Goal: Task Accomplishment & Management: Use online tool/utility

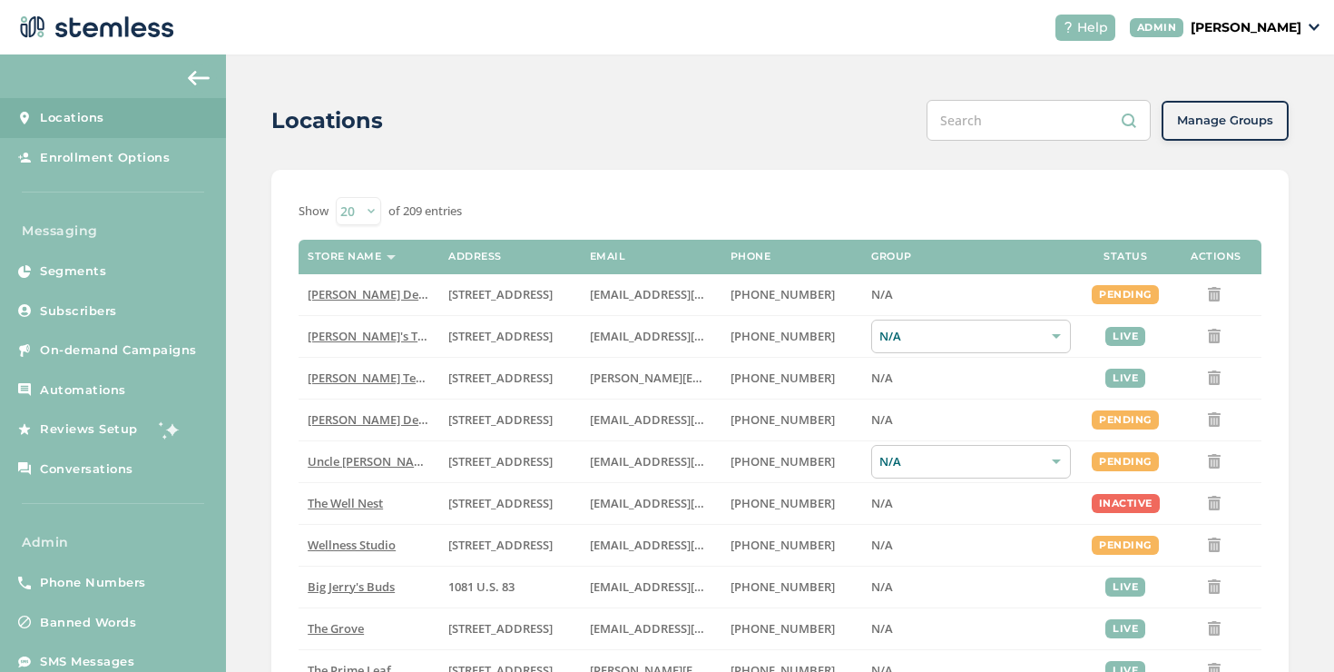
click at [1191, 25] on p "[PERSON_NAME]" at bounding box center [1246, 27] width 111 height 19
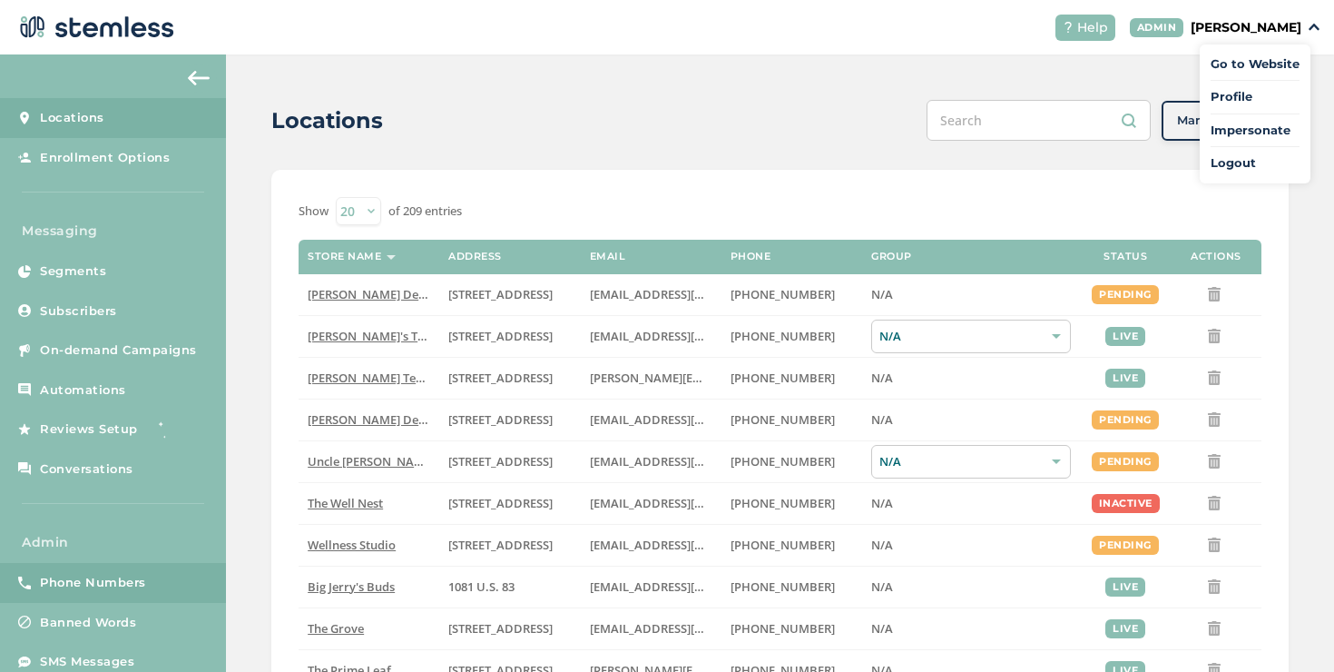
click at [182, 567] on link "Phone Numbers" at bounding box center [113, 583] width 226 height 40
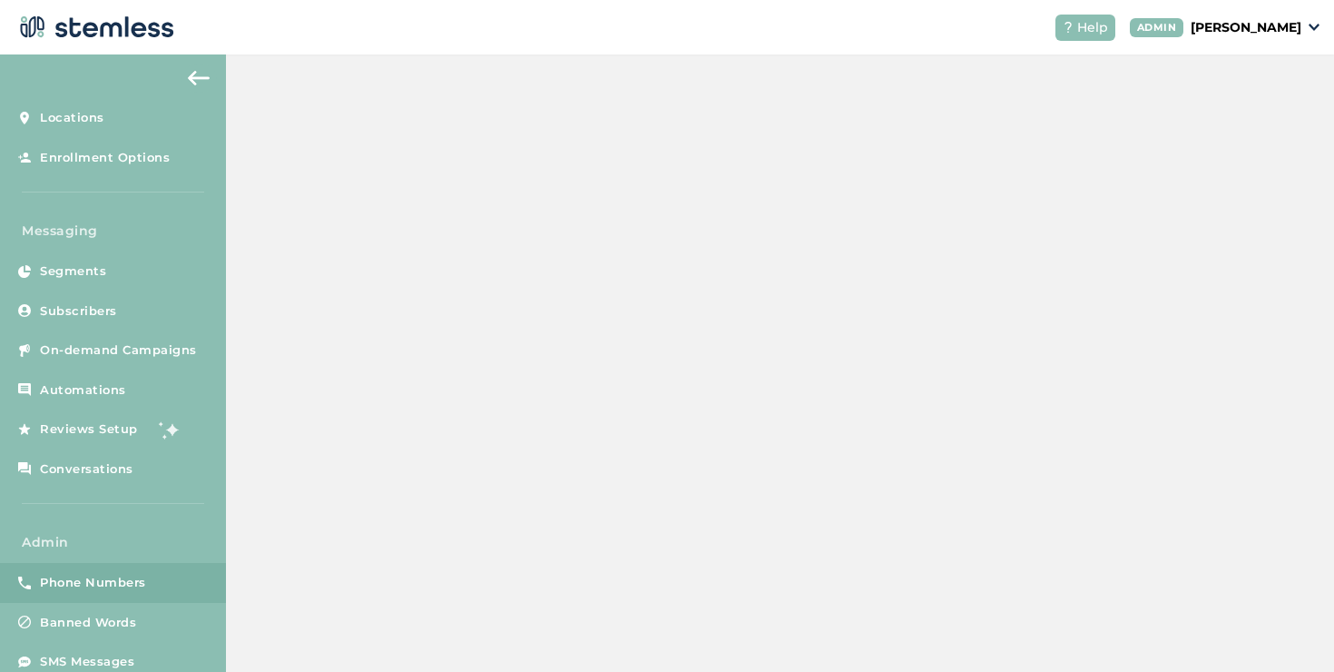
click at [164, 579] on link "Phone Numbers" at bounding box center [113, 583] width 226 height 40
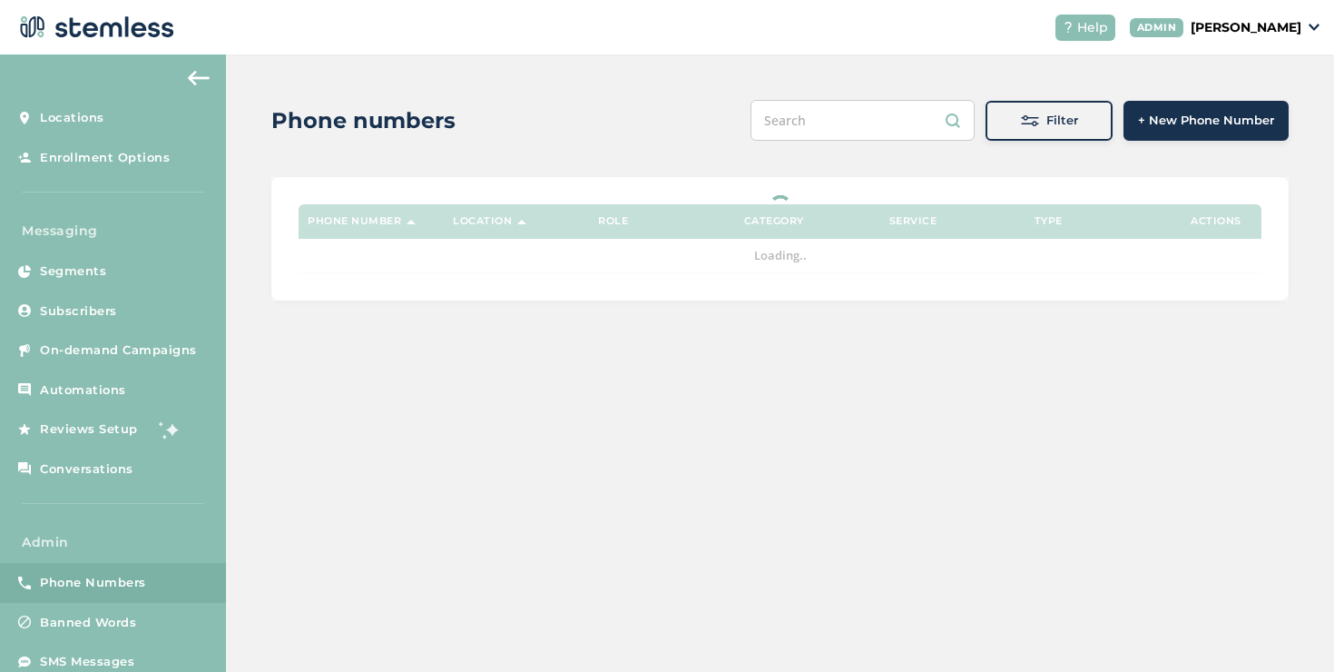
click at [1038, 136] on button "Filter" at bounding box center [1049, 121] width 127 height 40
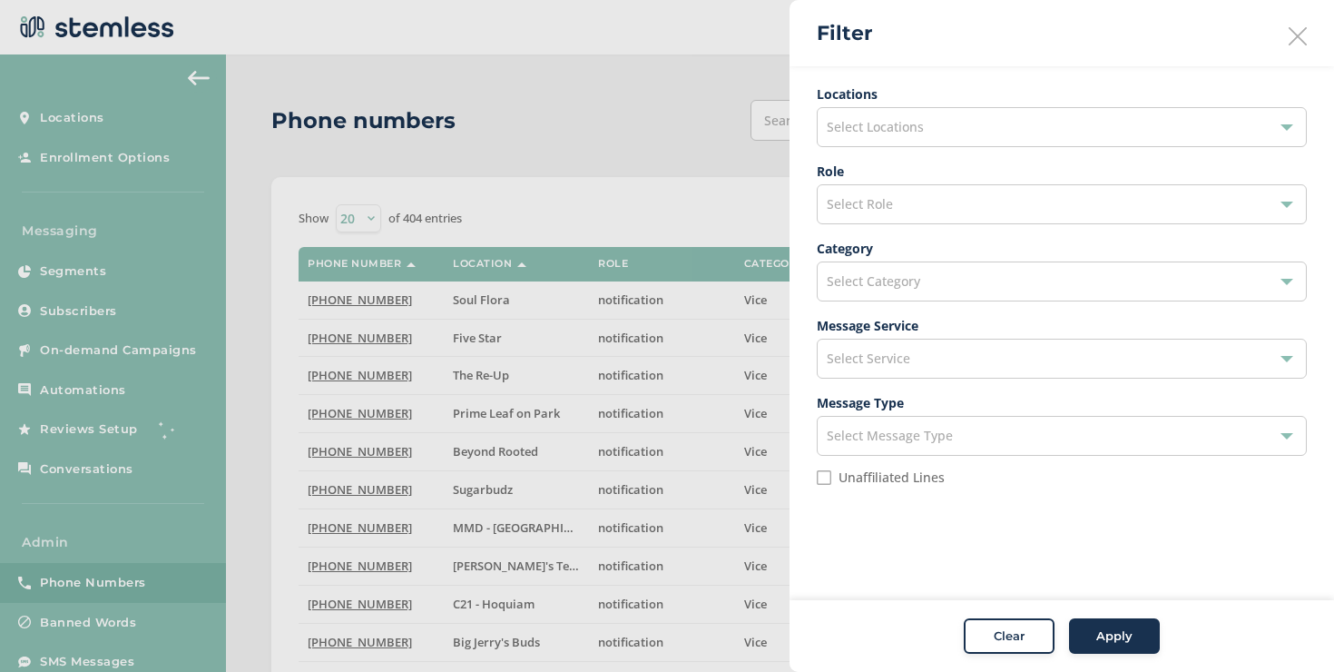
click at [906, 196] on div "Select Role" at bounding box center [1062, 204] width 490 height 40
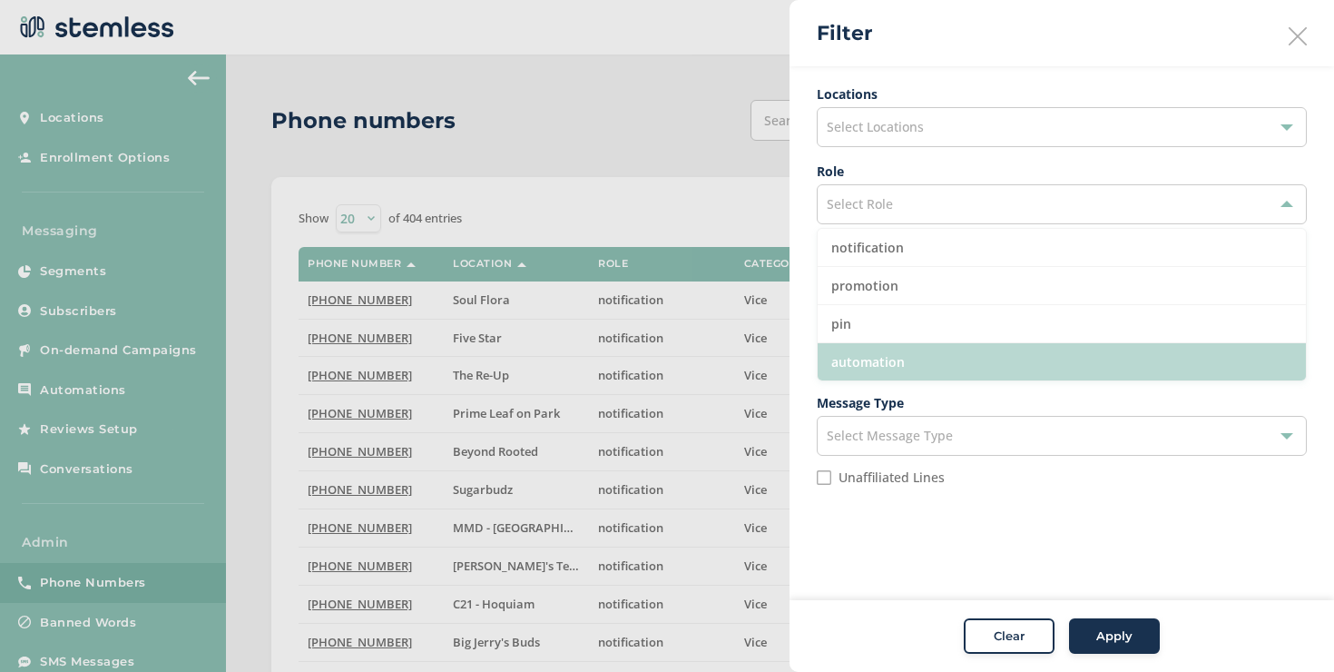
click at [867, 365] on li "automation" at bounding box center [1062, 361] width 488 height 37
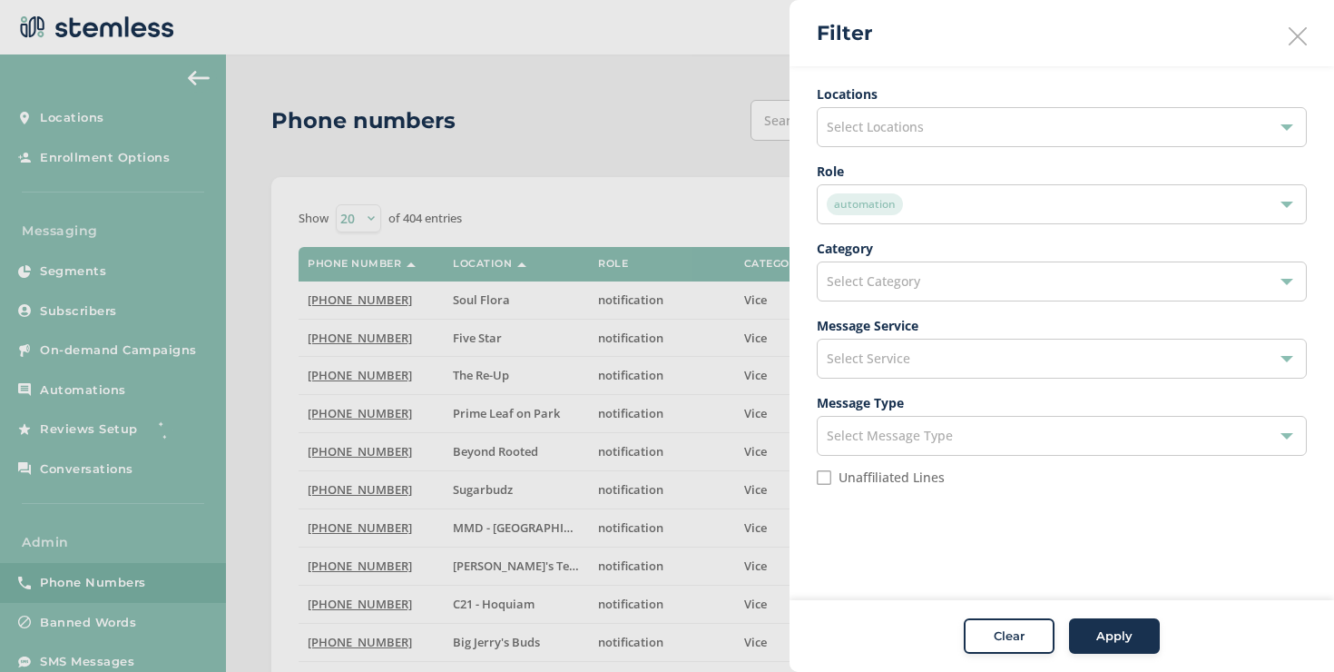
click at [1111, 642] on span "Apply" at bounding box center [1115, 636] width 36 height 18
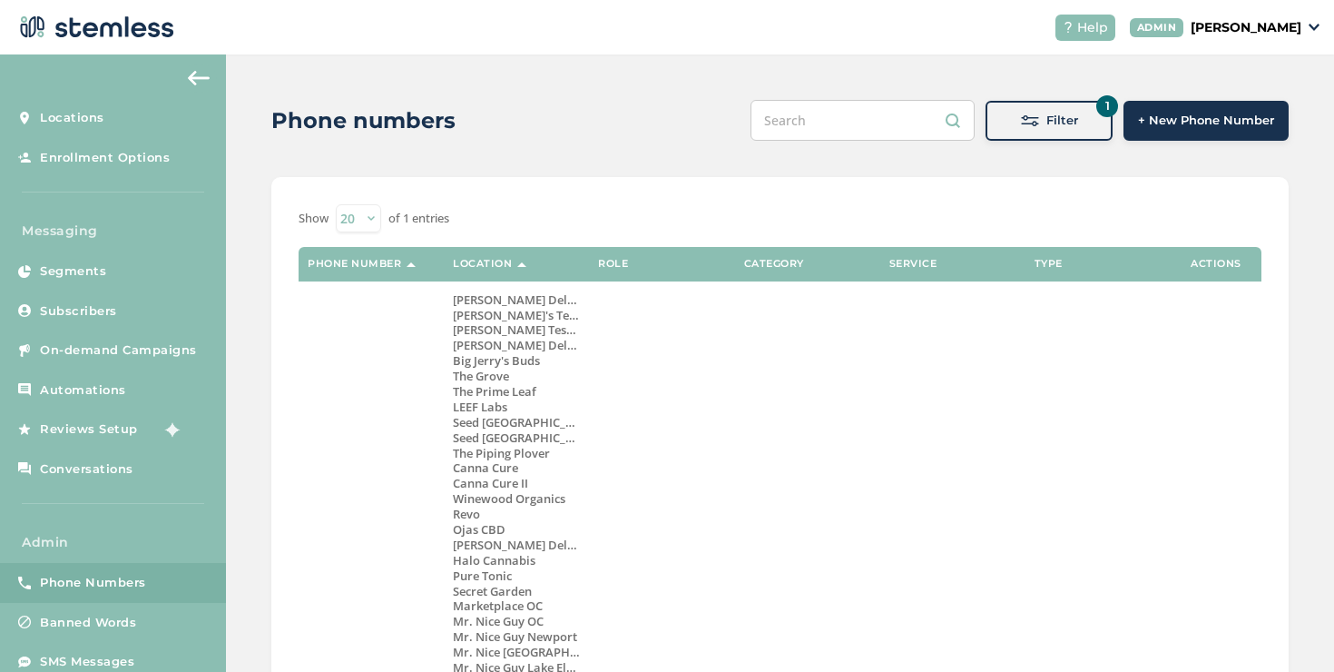
click at [1032, 136] on button "1 Filter" at bounding box center [1049, 121] width 127 height 40
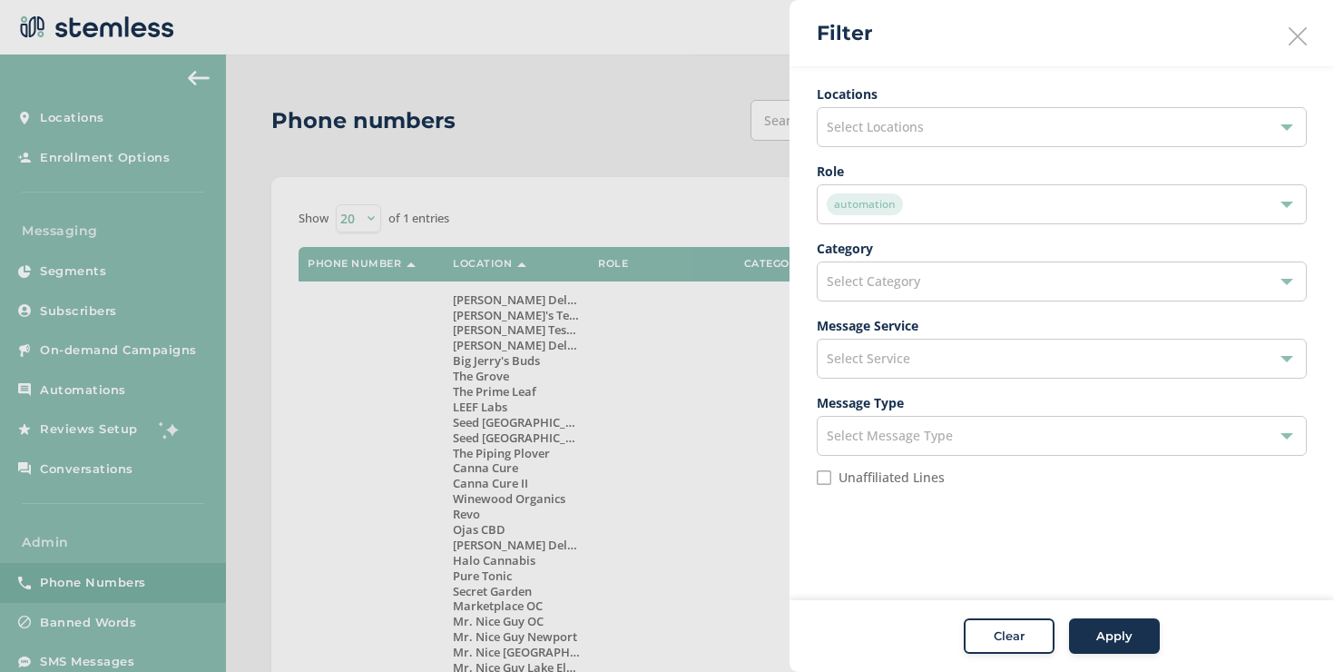
click at [972, 177] on label "Role" at bounding box center [1062, 171] width 490 height 19
click at [966, 194] on div "automation" at bounding box center [1053, 204] width 452 height 22
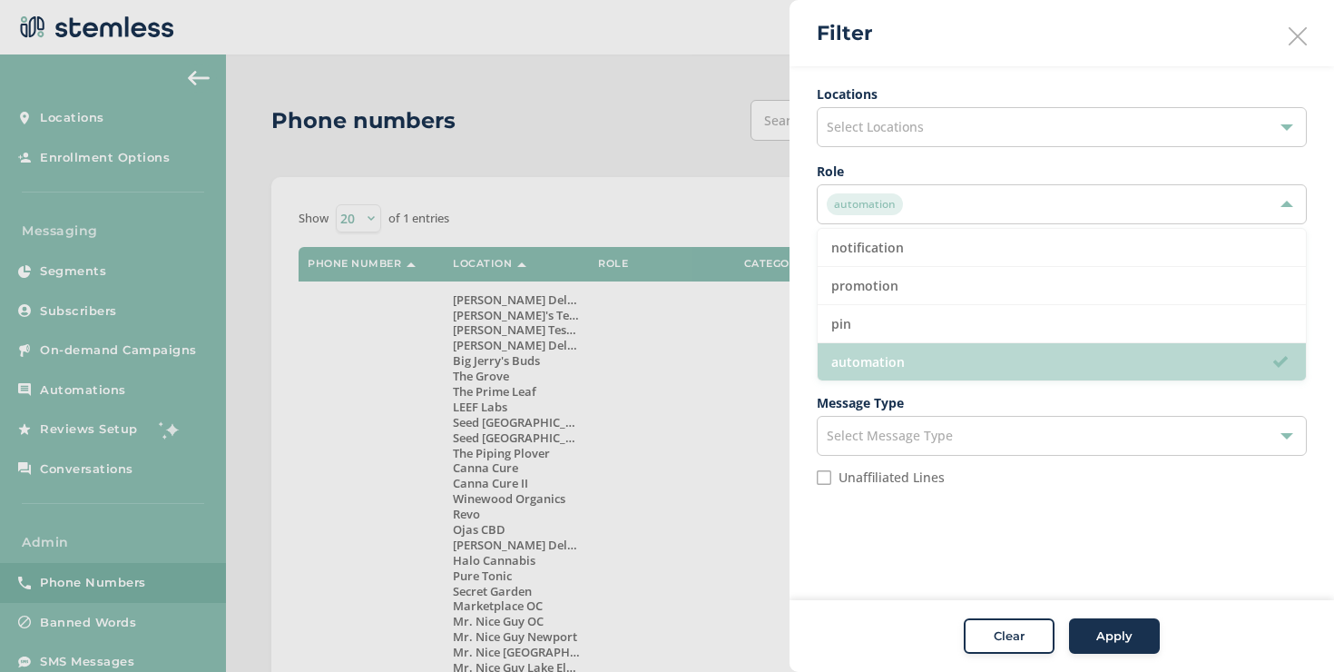
click at [911, 345] on li "automation" at bounding box center [1062, 361] width 488 height 37
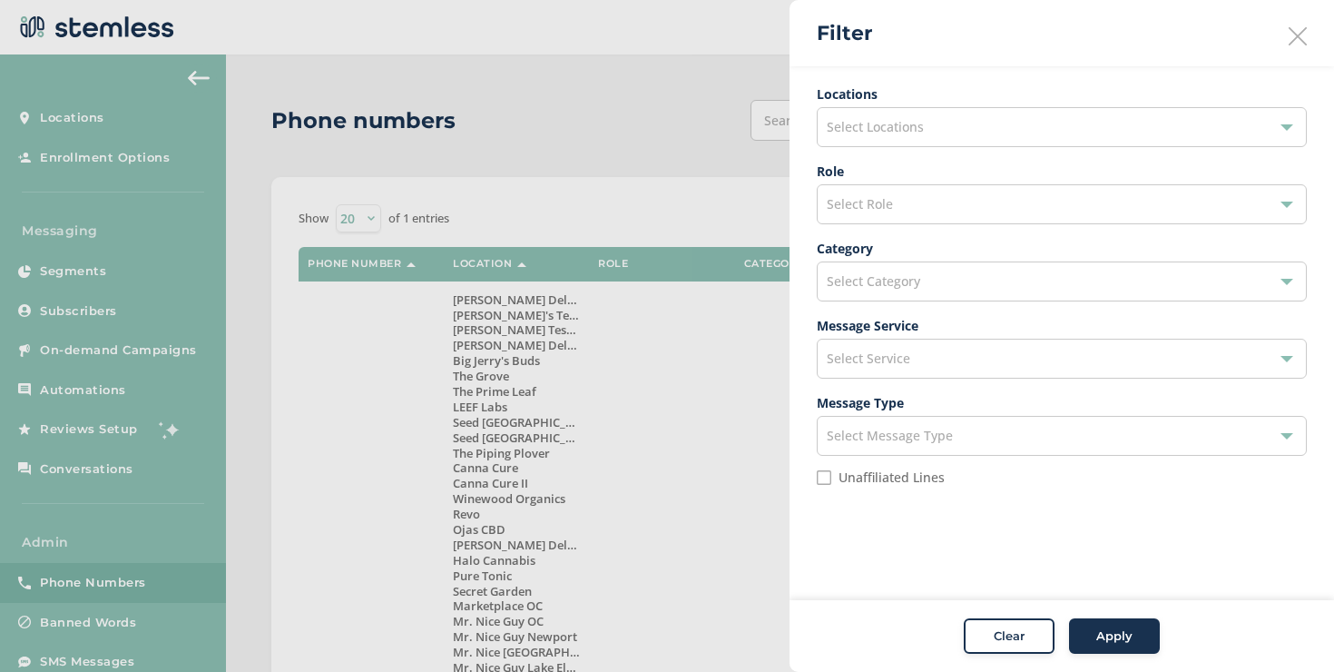
click at [911, 347] on div "Select Service" at bounding box center [1062, 359] width 490 height 40
click at [890, 208] on span "Select Role" at bounding box center [860, 203] width 66 height 17
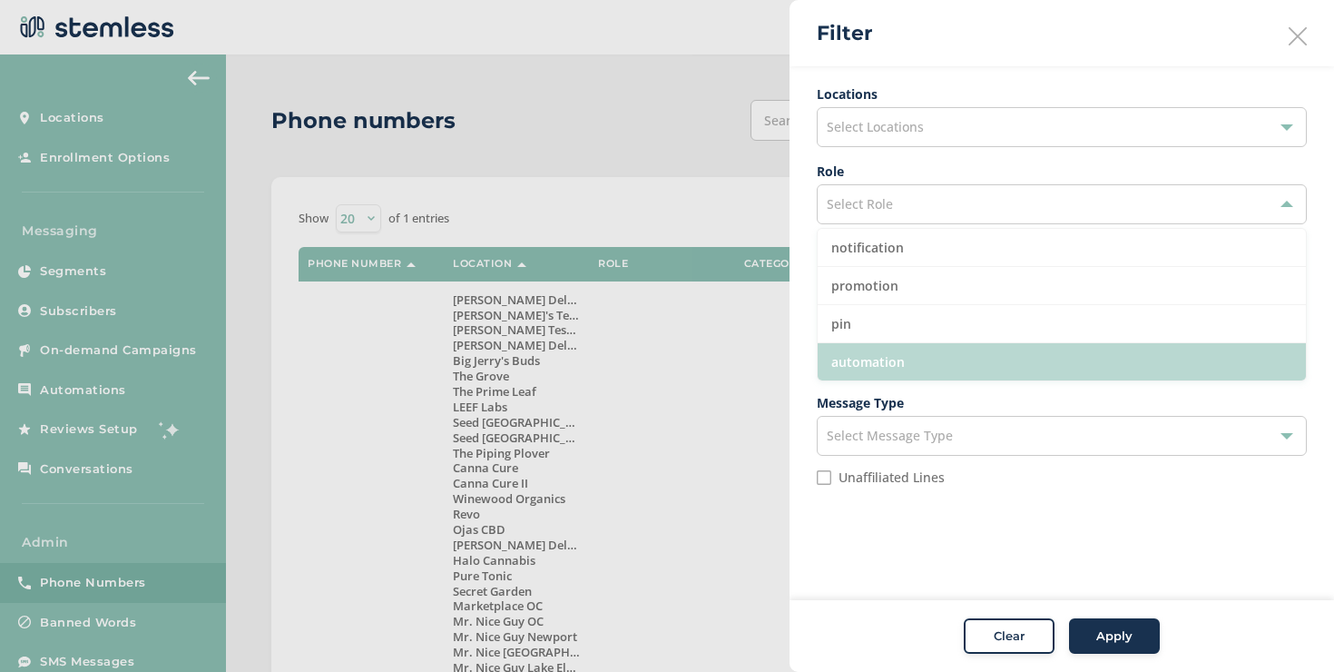
click at [889, 350] on li "automation" at bounding box center [1062, 361] width 488 height 37
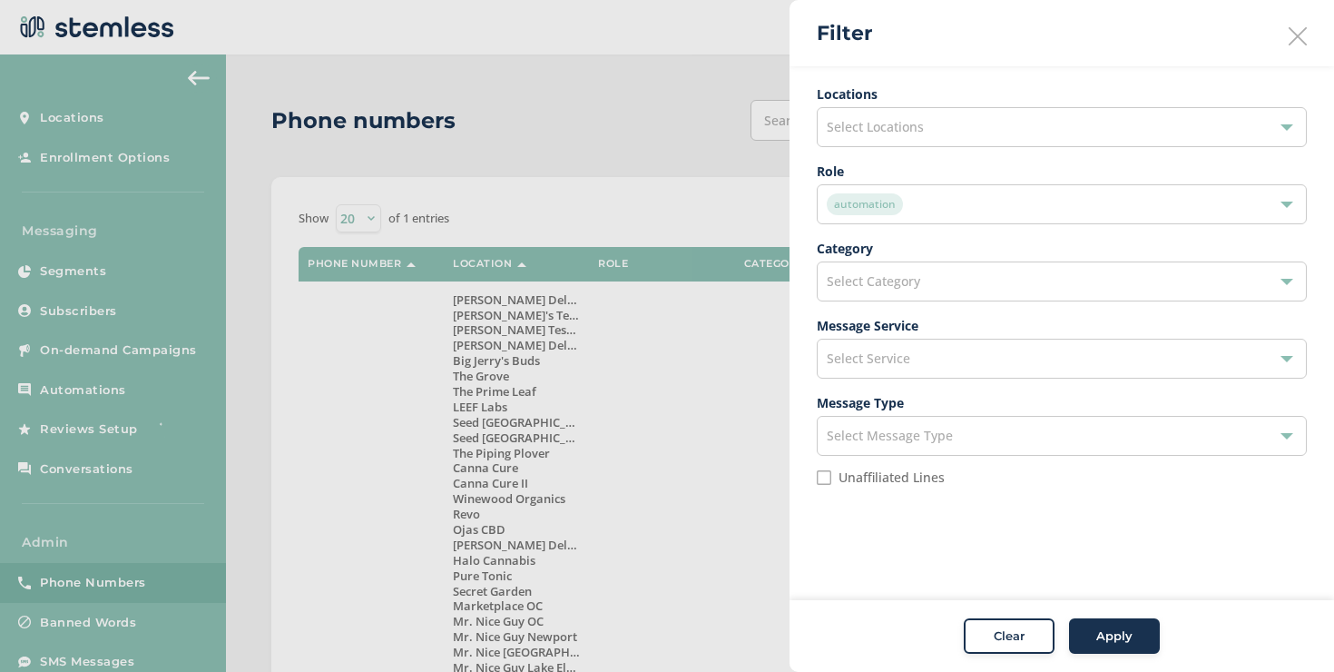
click at [1103, 644] on span "Apply" at bounding box center [1115, 636] width 36 height 18
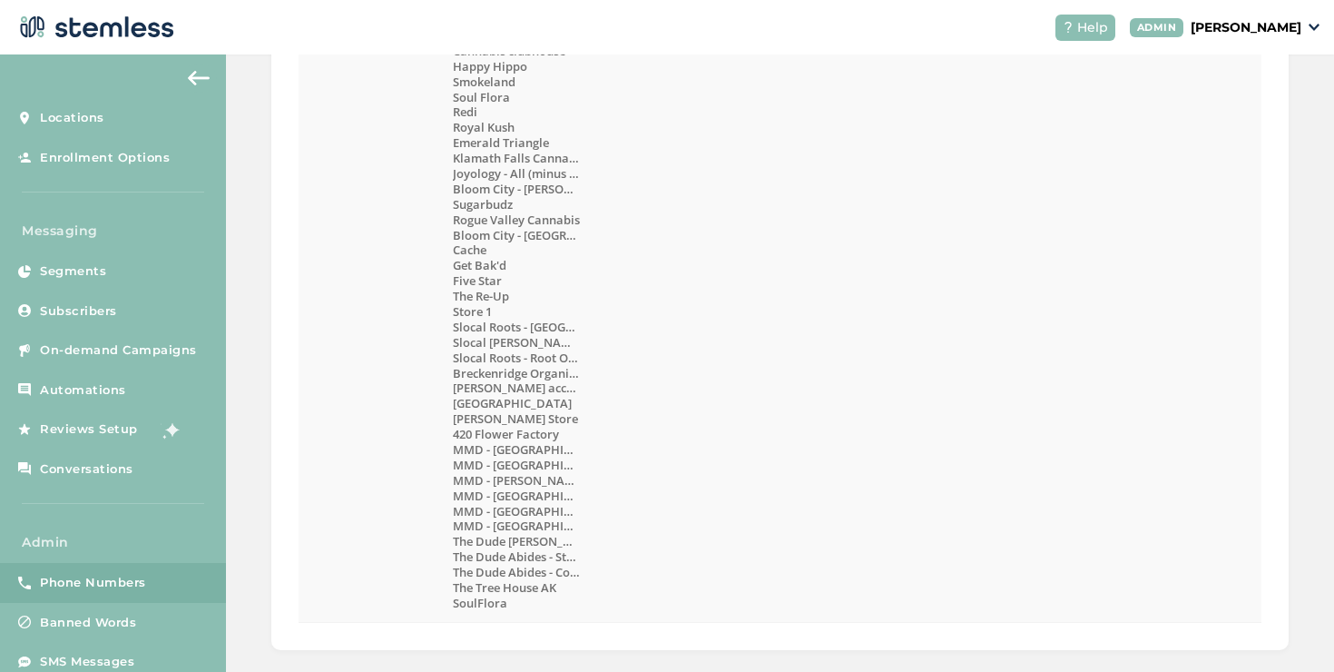
scroll to position [1929, 0]
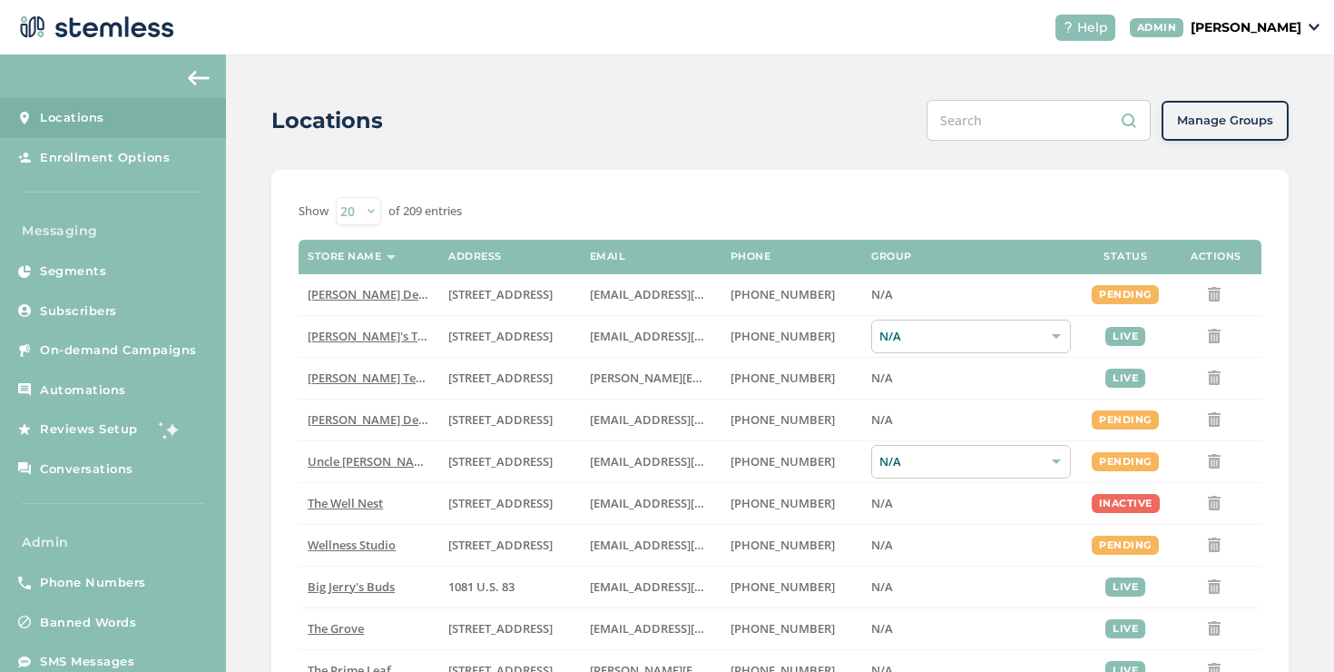
click at [1216, 25] on p "[PERSON_NAME]" at bounding box center [1246, 27] width 111 height 19
click at [1228, 130] on span "Impersonate" at bounding box center [1255, 131] width 89 height 18
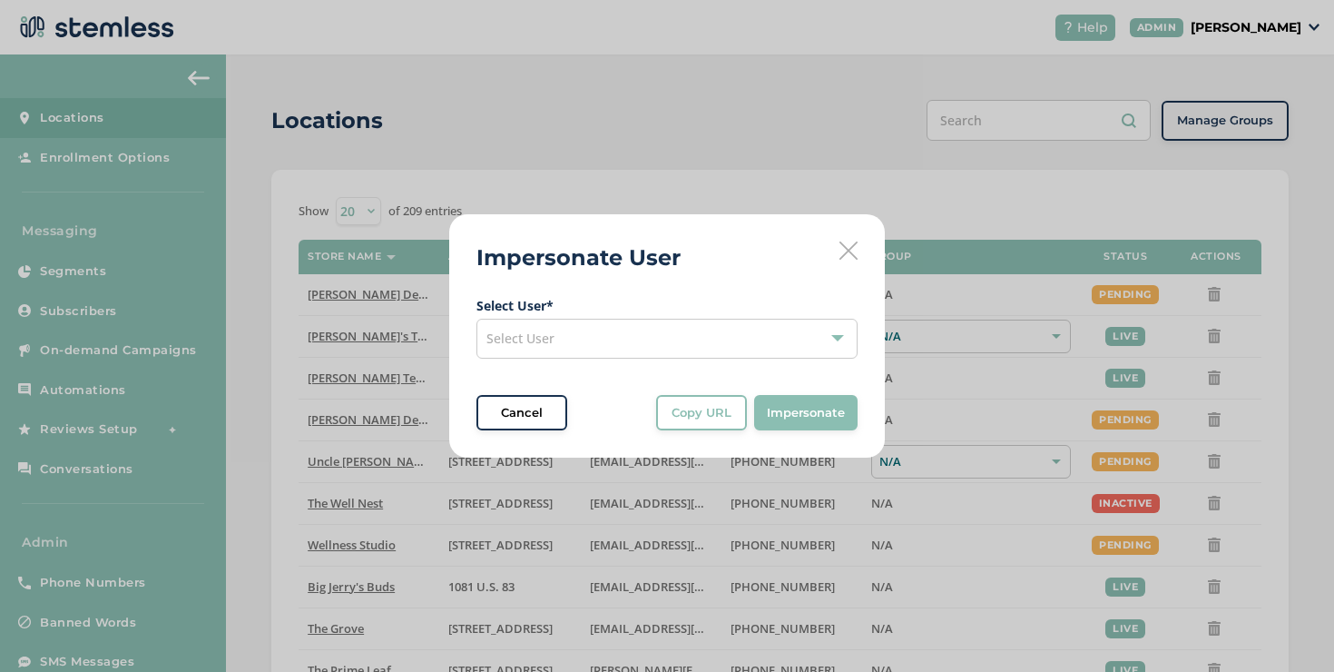
click at [670, 327] on div "Select User" at bounding box center [667, 339] width 381 height 40
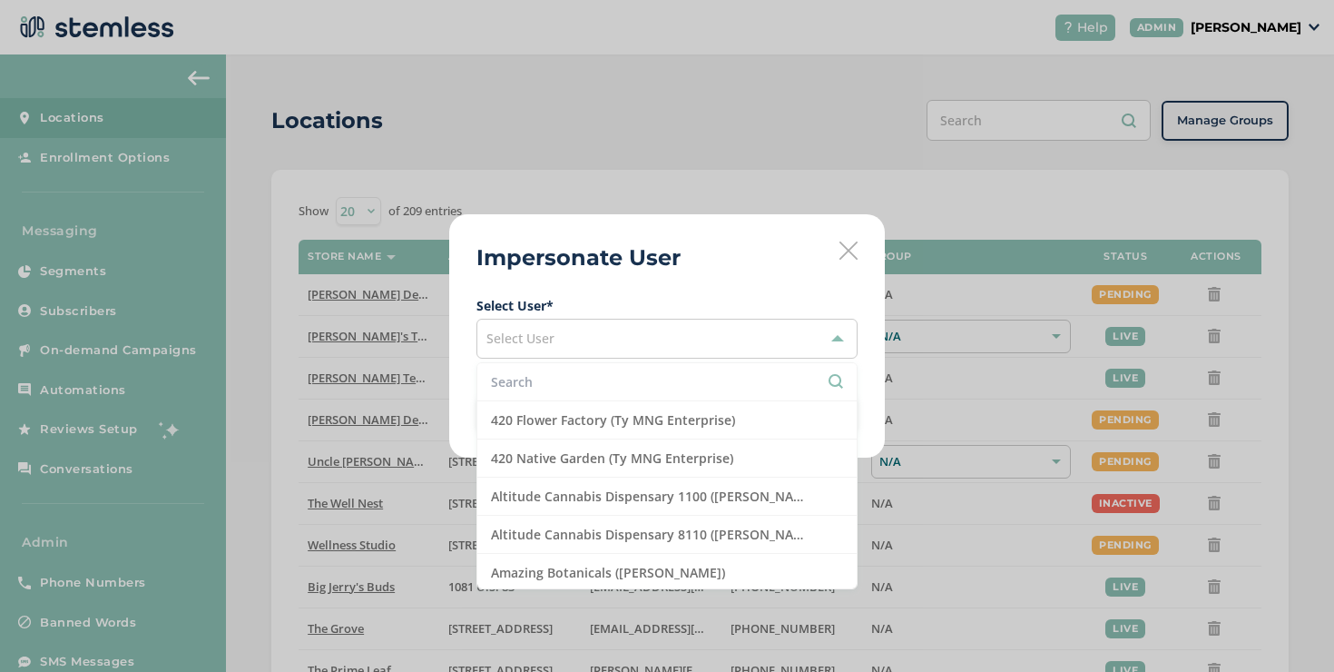
click at [428, 352] on div "Impersonate User Select User * Select User 420 Flower Factory (Ty MNG Enterpris…" at bounding box center [667, 336] width 1334 height 672
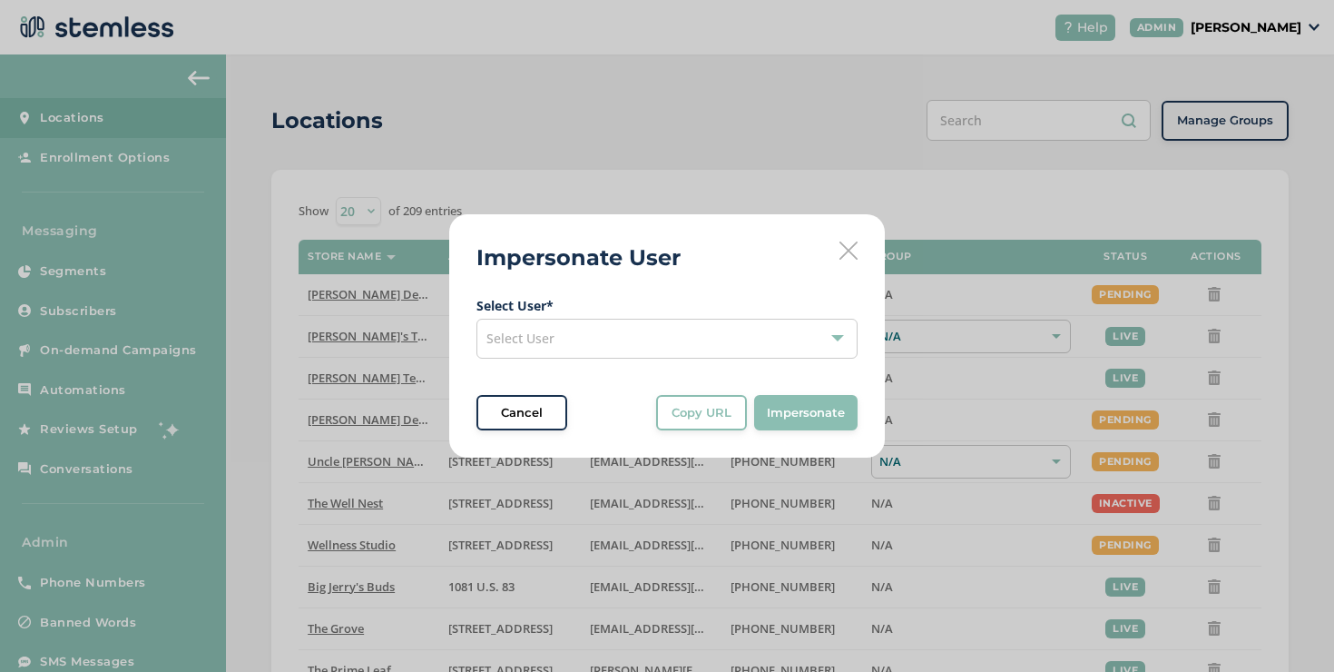
click at [174, 357] on div "Impersonate User Select User * Select User Cancel Copy URL Copy URL to clipboar…" at bounding box center [667, 336] width 1334 height 672
click at [863, 254] on div "Impersonate User Select User * Select User Cancel Copy URL Copy URL to clipboar…" at bounding box center [667, 336] width 436 height 244
click at [850, 252] on icon at bounding box center [849, 250] width 18 height 18
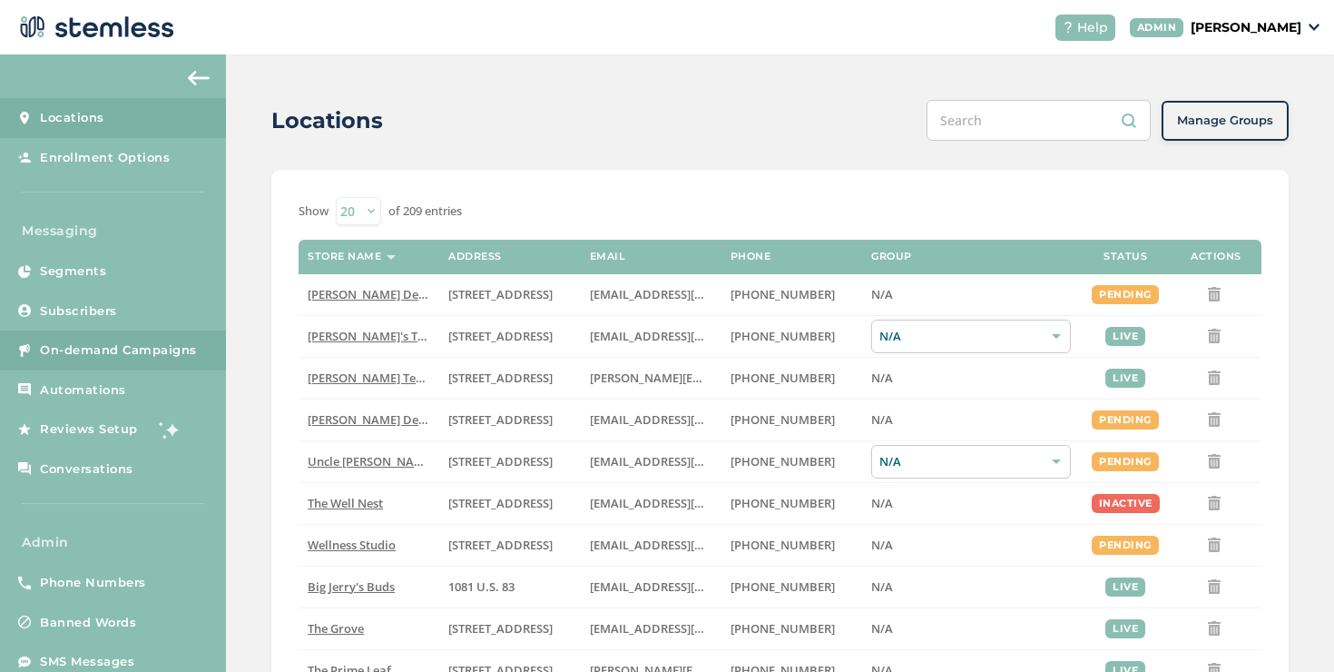
click at [188, 357] on span "On-demand Campaigns" at bounding box center [118, 350] width 157 height 18
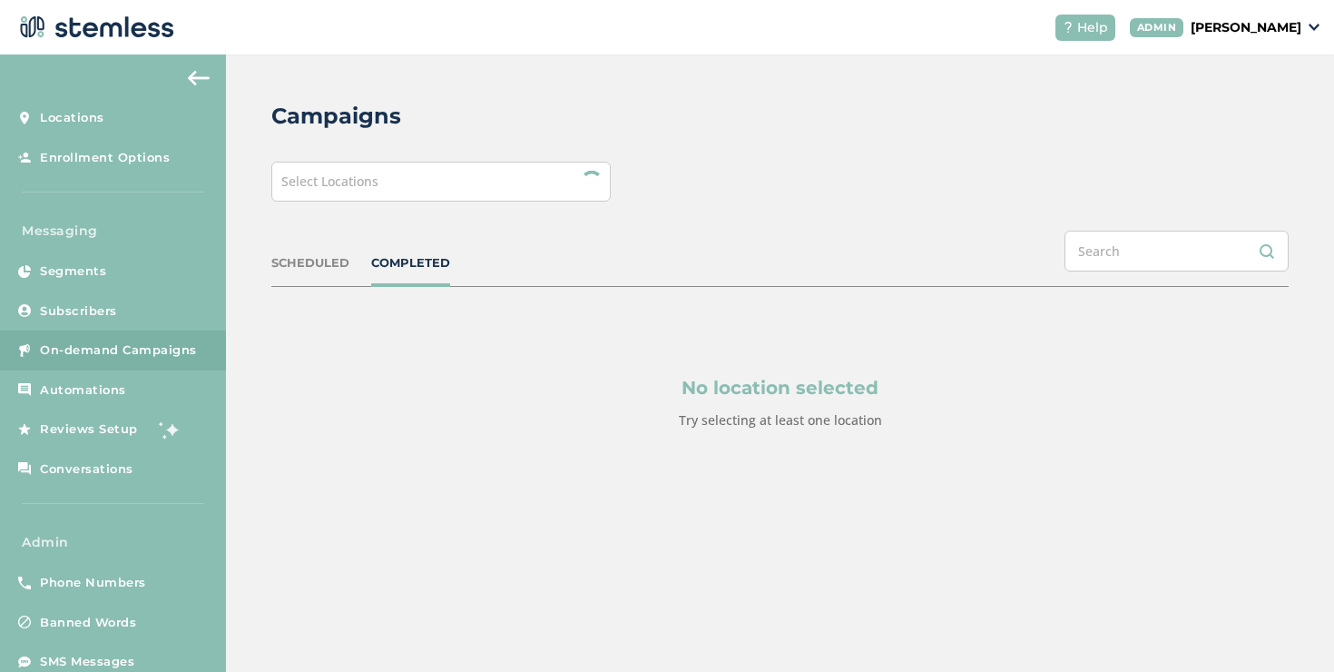
click at [509, 173] on div "Select Locations" at bounding box center [441, 182] width 340 height 40
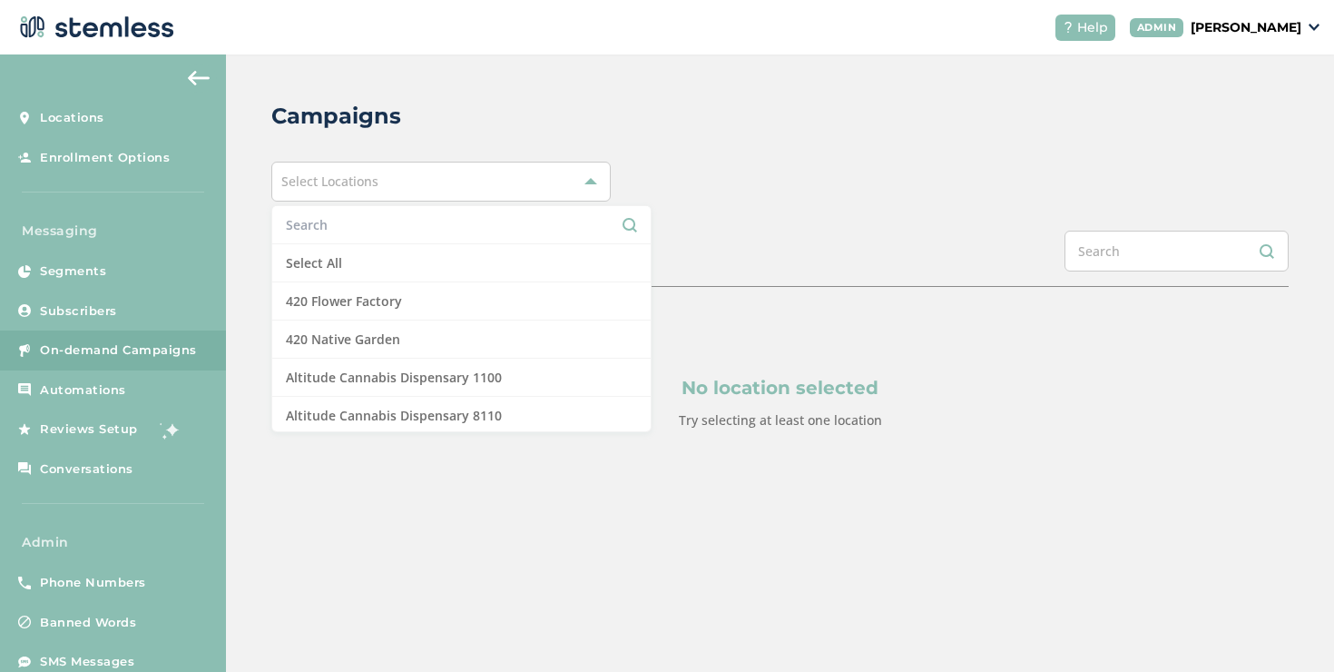
click at [379, 241] on li at bounding box center [461, 225] width 379 height 38
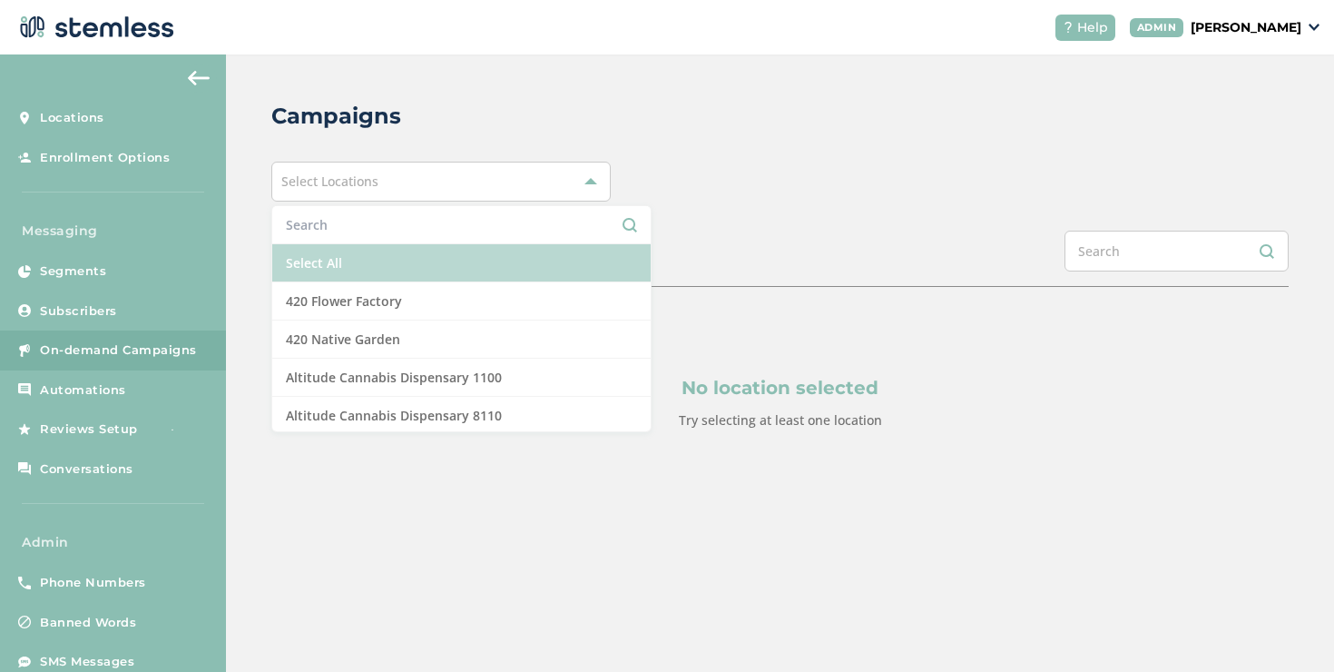
click at [377, 246] on li "Select All" at bounding box center [461, 263] width 379 height 38
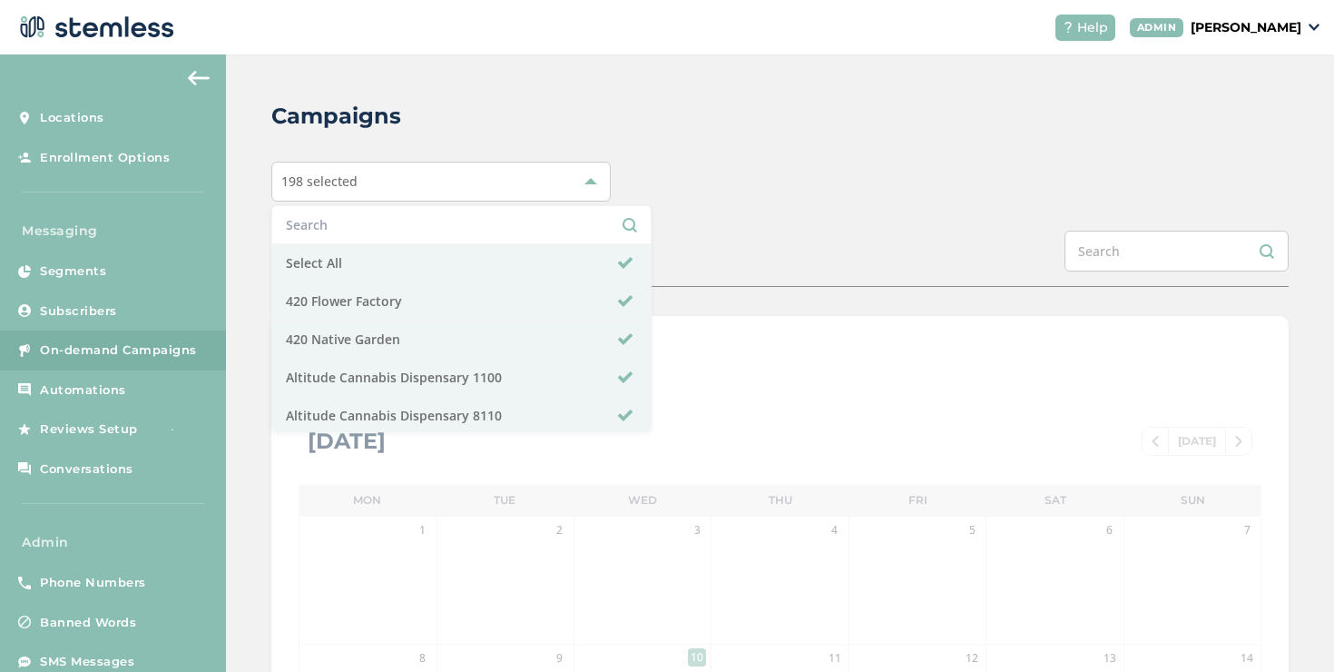
click at [850, 181] on div "198 selected Select All 420 Flower Factory 420 Native Garden Altitude Cannabis …" at bounding box center [780, 182] width 1018 height 40
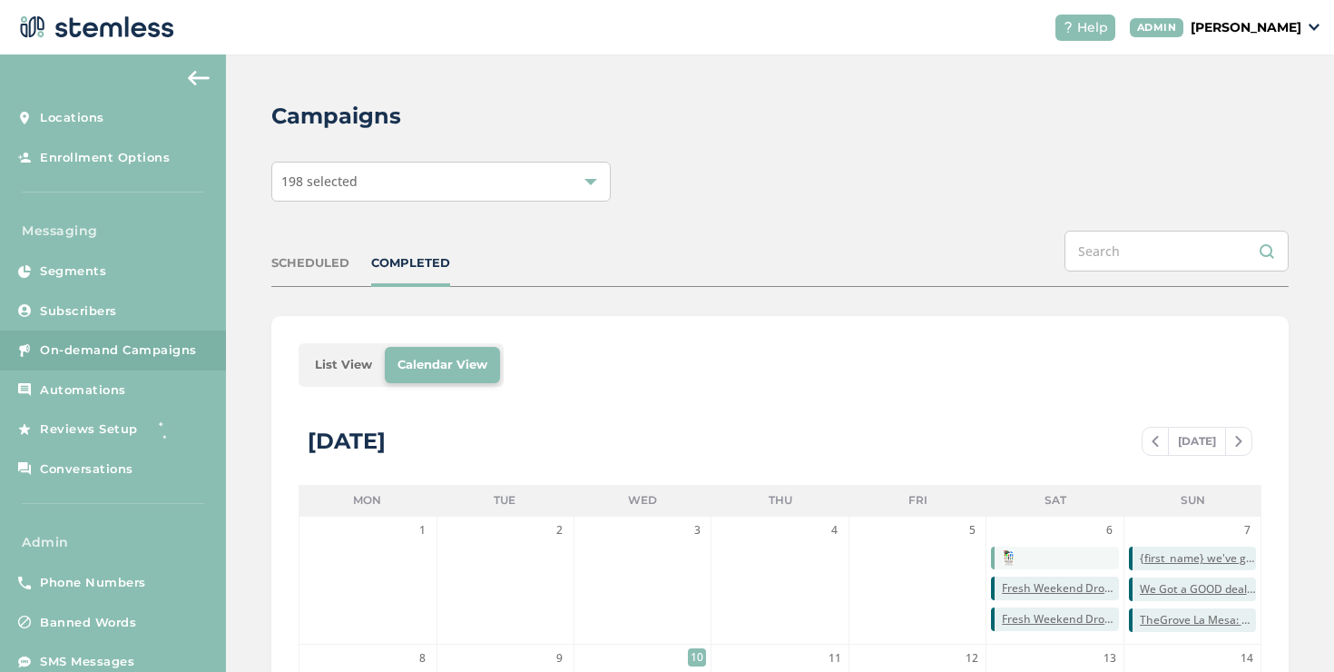
click at [333, 354] on li "List View" at bounding box center [343, 365] width 83 height 36
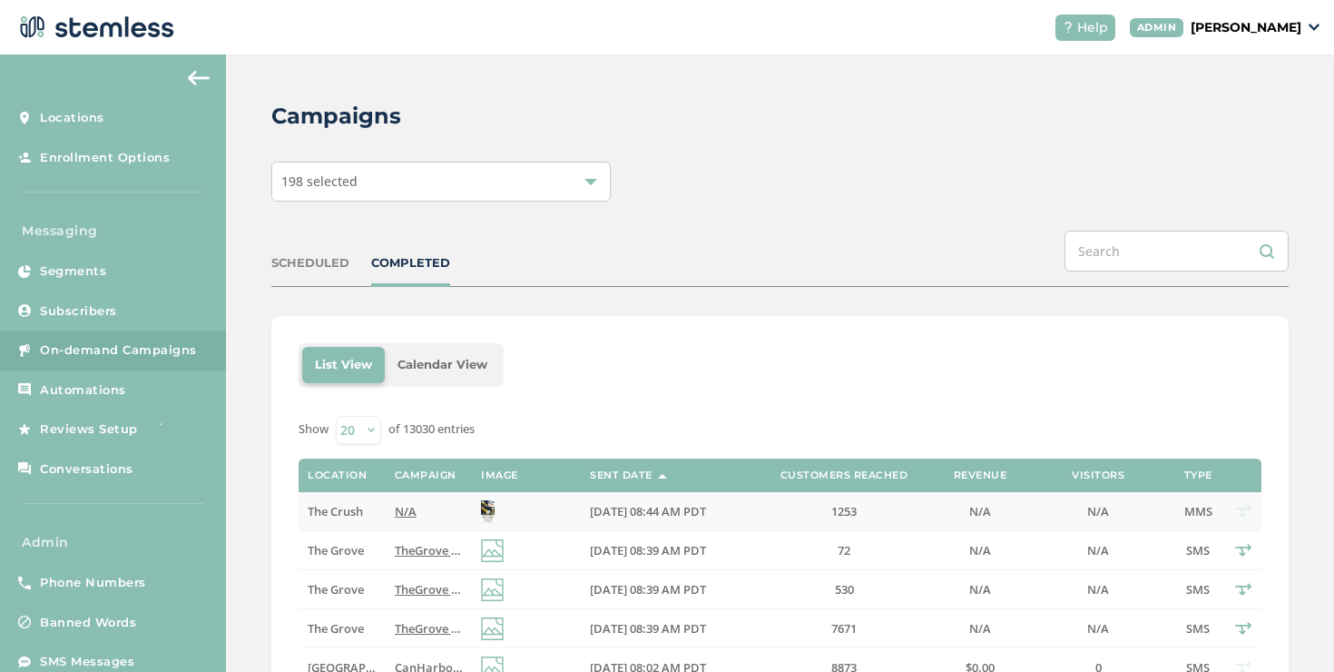
click at [402, 495] on td "N/A" at bounding box center [429, 511] width 86 height 39
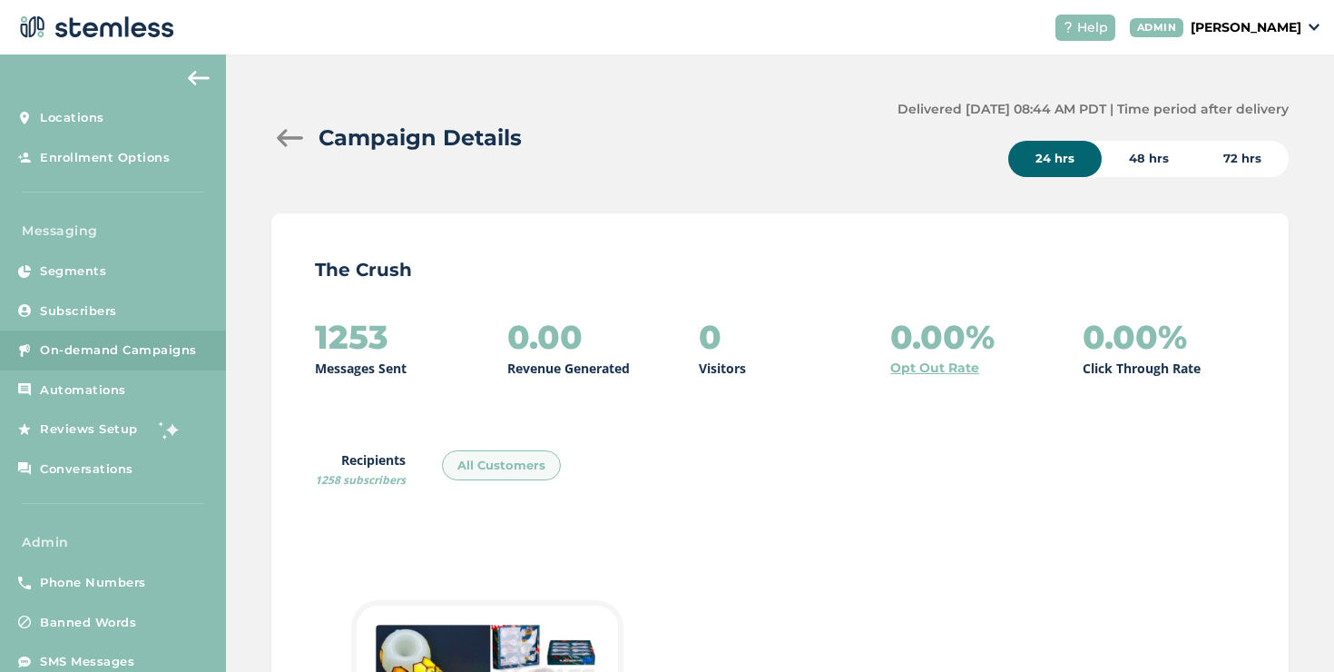
click at [284, 131] on div at bounding box center [289, 138] width 36 height 18
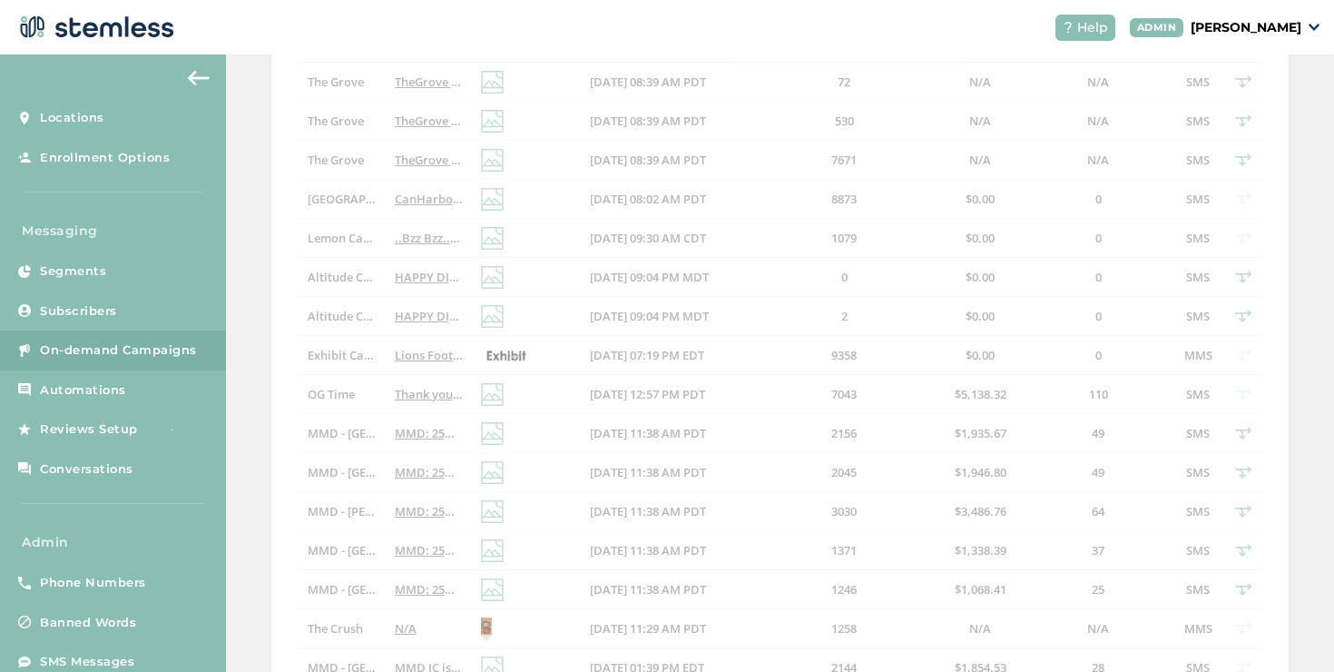
scroll to position [354, 0]
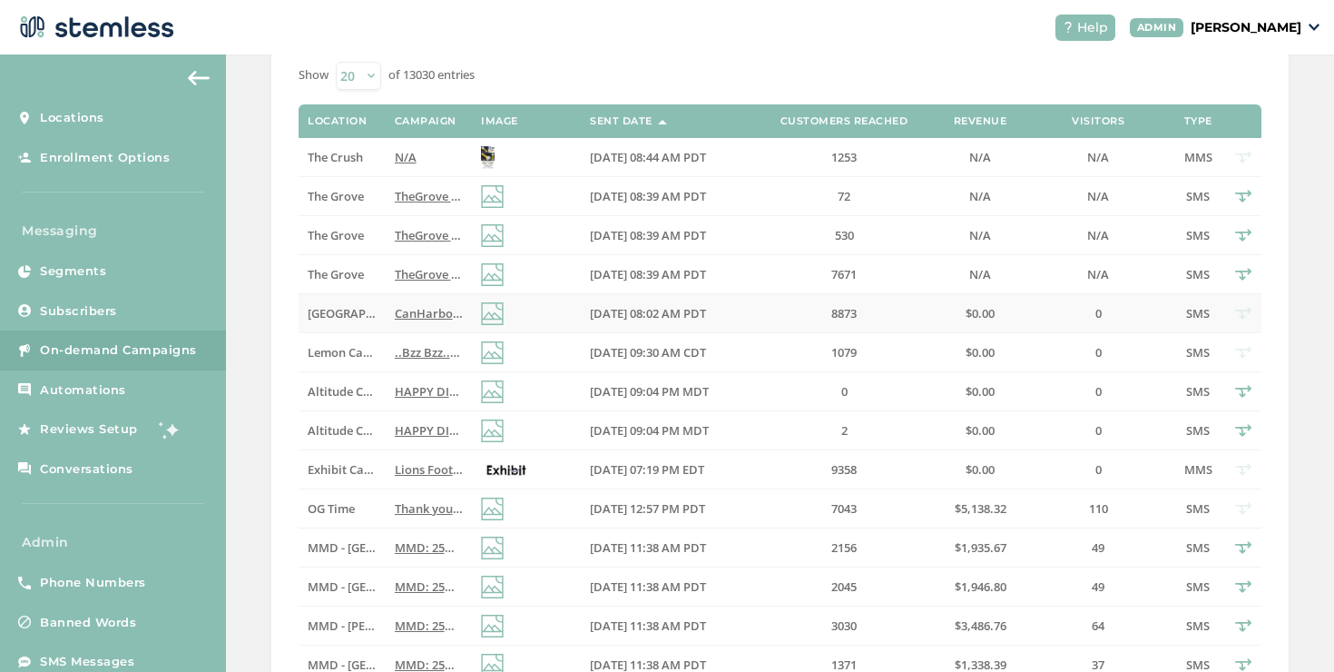
click at [386, 313] on td "CanHarbor: [DATE] slump? Let us perk you up. Tap the link for our latest deals …" at bounding box center [429, 313] width 86 height 39
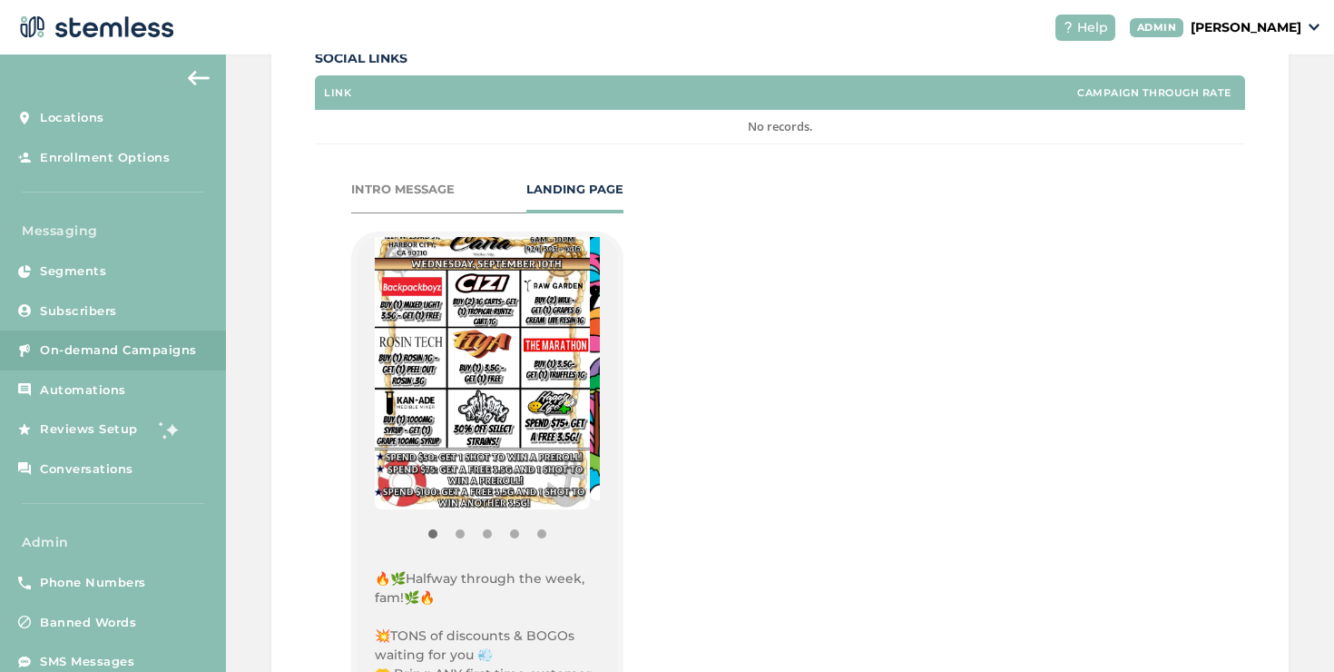
scroll to position [197, 0]
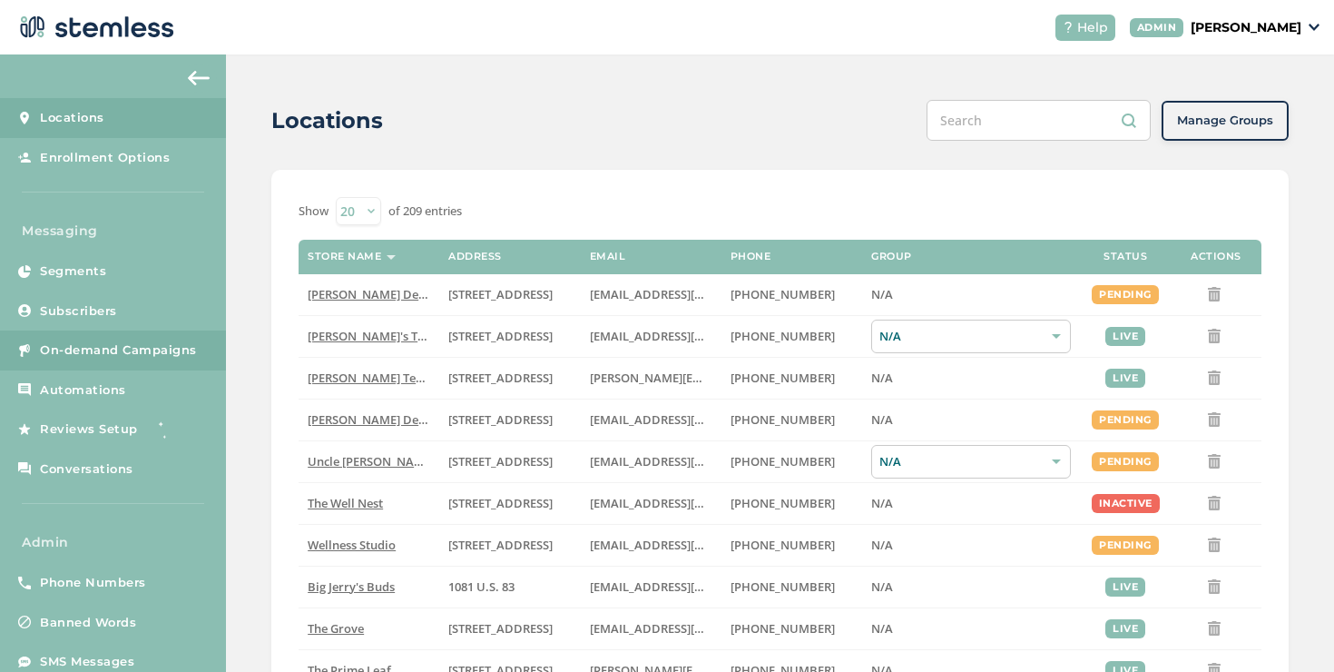
click at [138, 341] on span "On-demand Campaigns" at bounding box center [118, 350] width 157 height 18
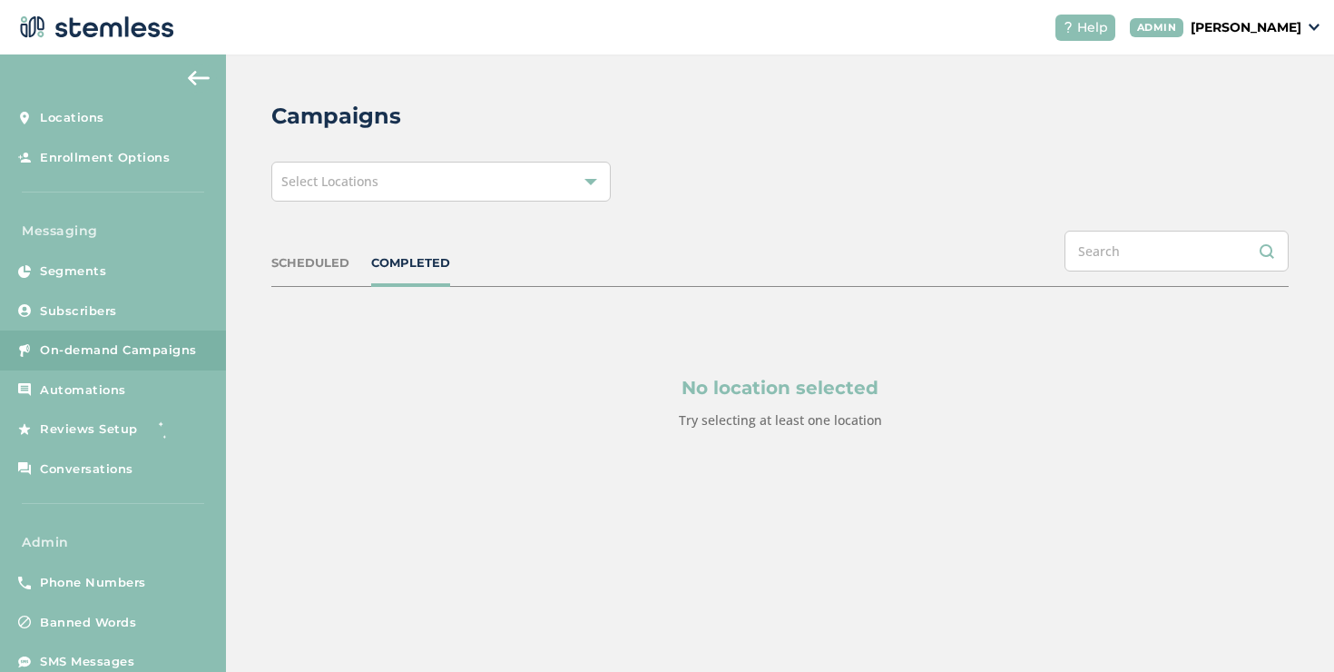
click at [403, 193] on div "Select Locations" at bounding box center [441, 182] width 340 height 40
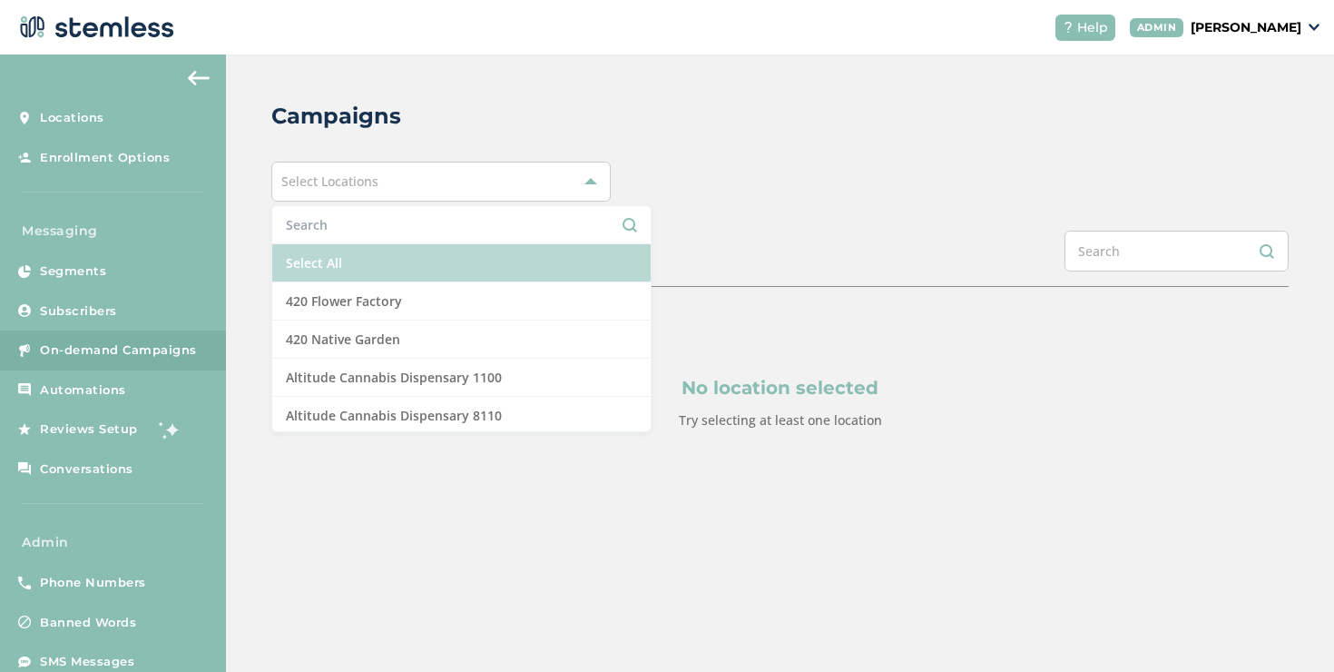
click at [349, 252] on li "Select All" at bounding box center [461, 263] width 379 height 38
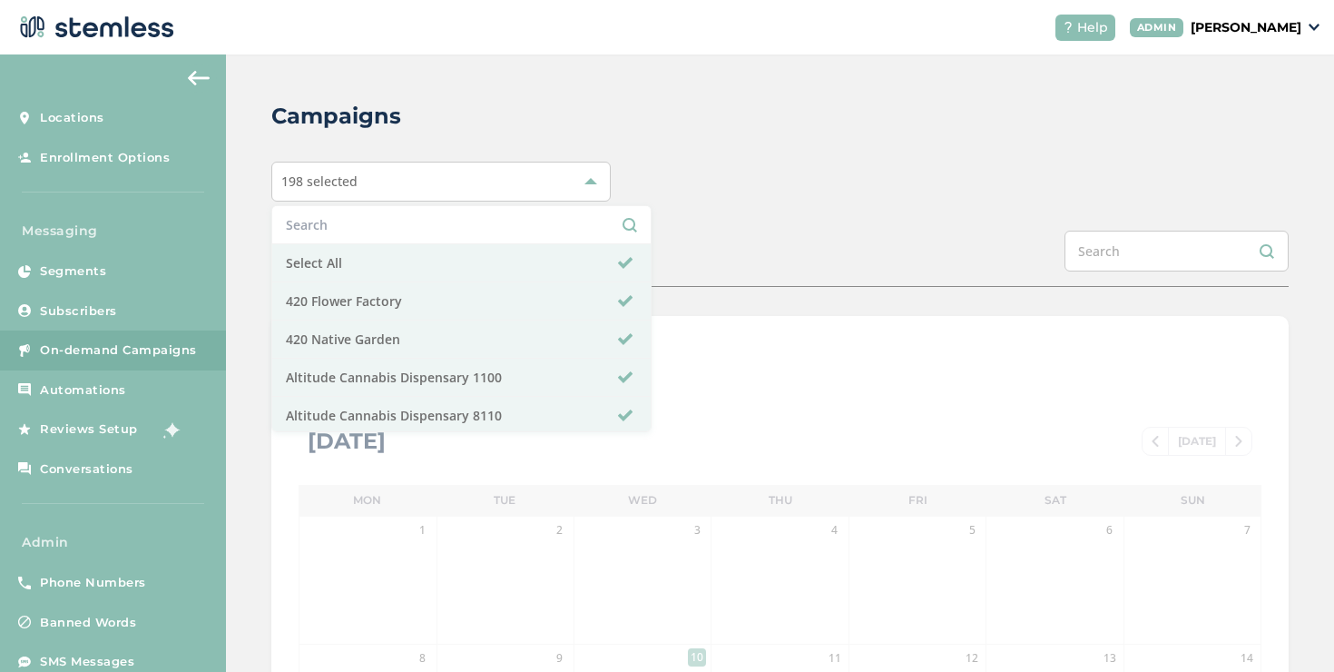
click at [755, 230] on div "Campaigns 198 selected Select All 420 Flower Factory 420 Native Garden Altitude…" at bounding box center [780, 641] width 1108 height 1175
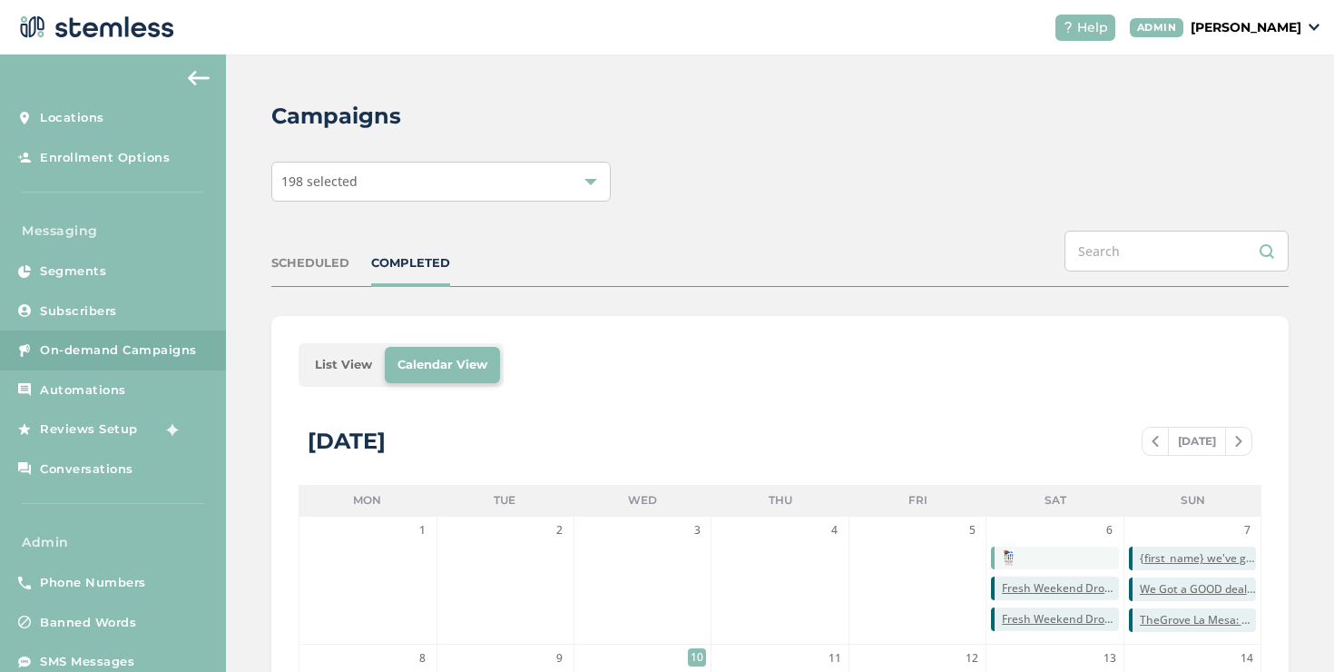
click at [354, 362] on li "List View" at bounding box center [343, 365] width 83 height 36
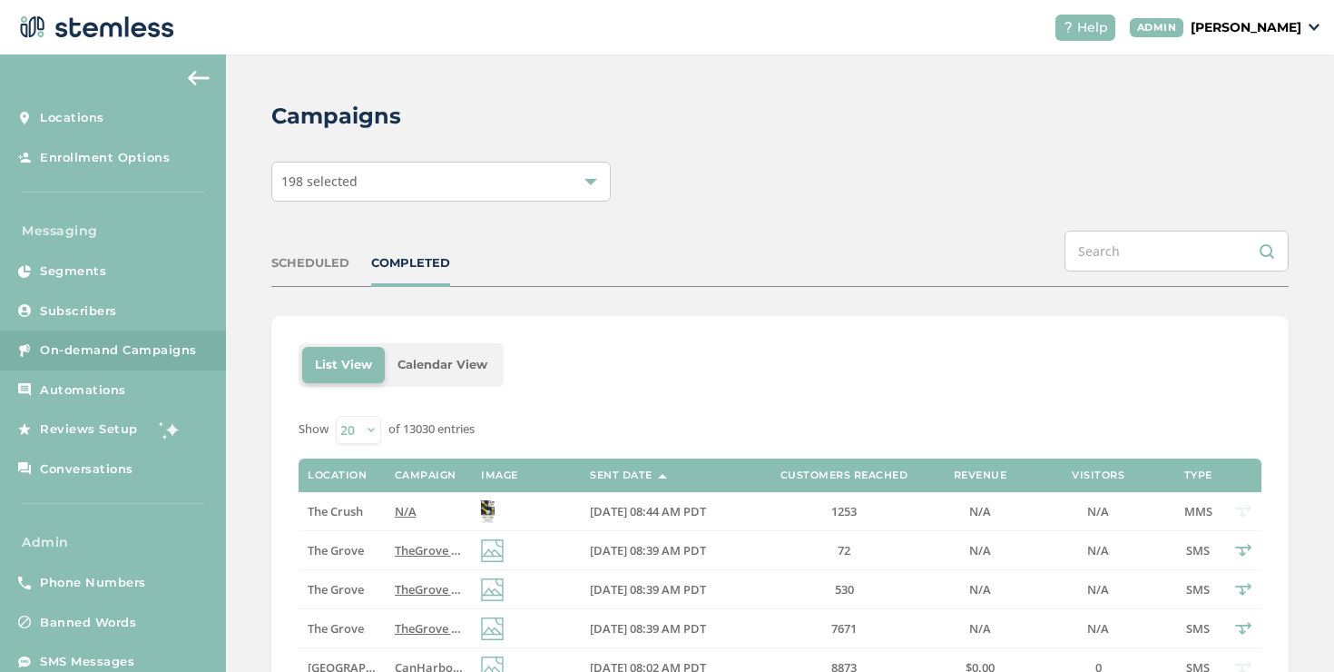
scroll to position [117, 0]
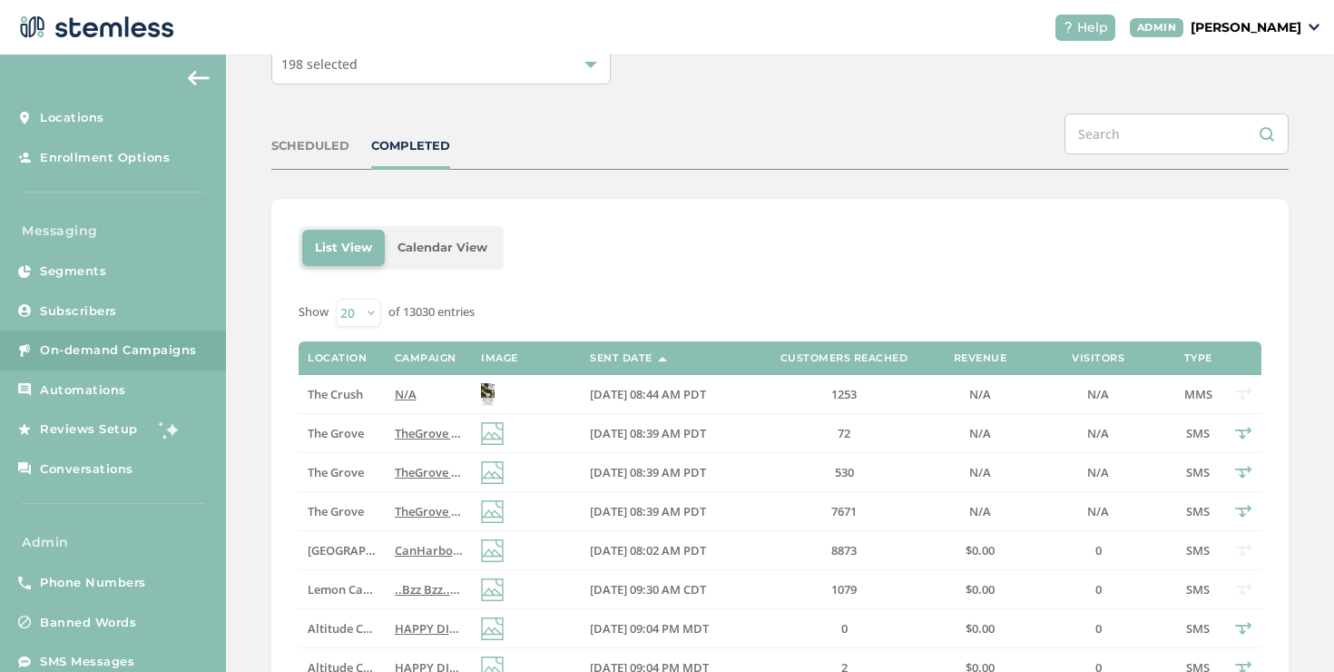
click at [1222, 22] on p "[PERSON_NAME]" at bounding box center [1246, 27] width 111 height 19
click at [1259, 134] on span "Impersonate" at bounding box center [1255, 131] width 89 height 18
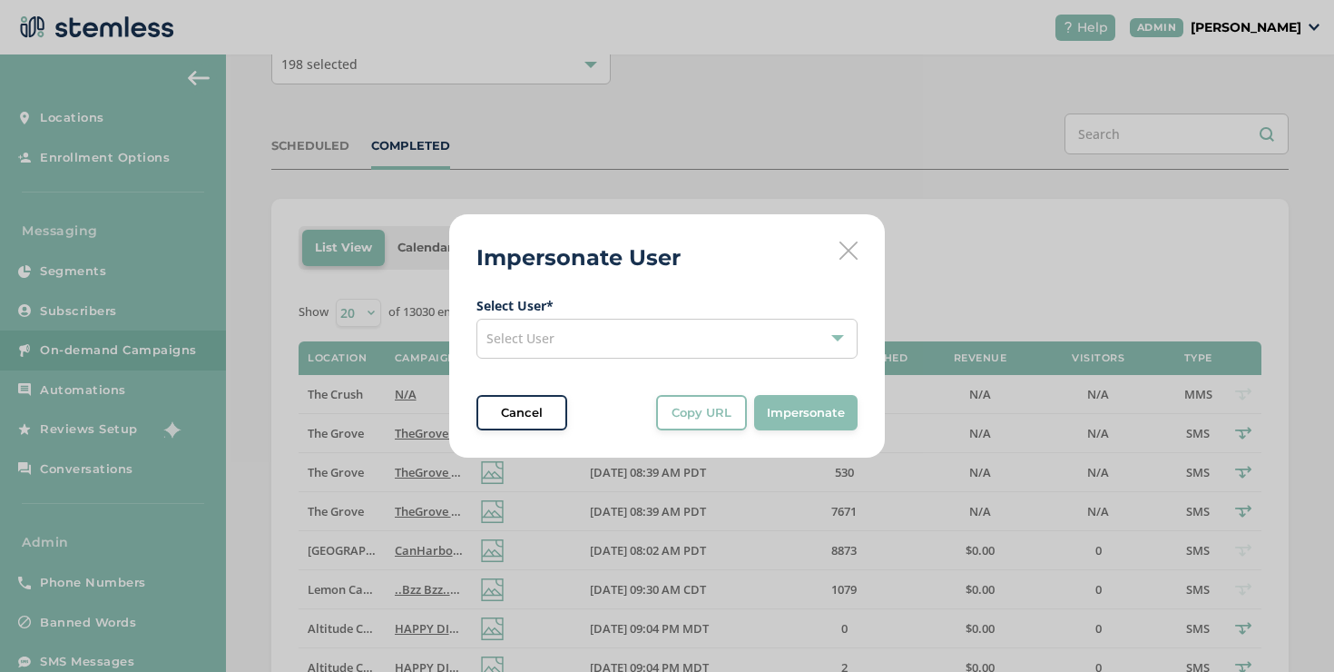
click at [622, 347] on div "Select User" at bounding box center [667, 339] width 381 height 40
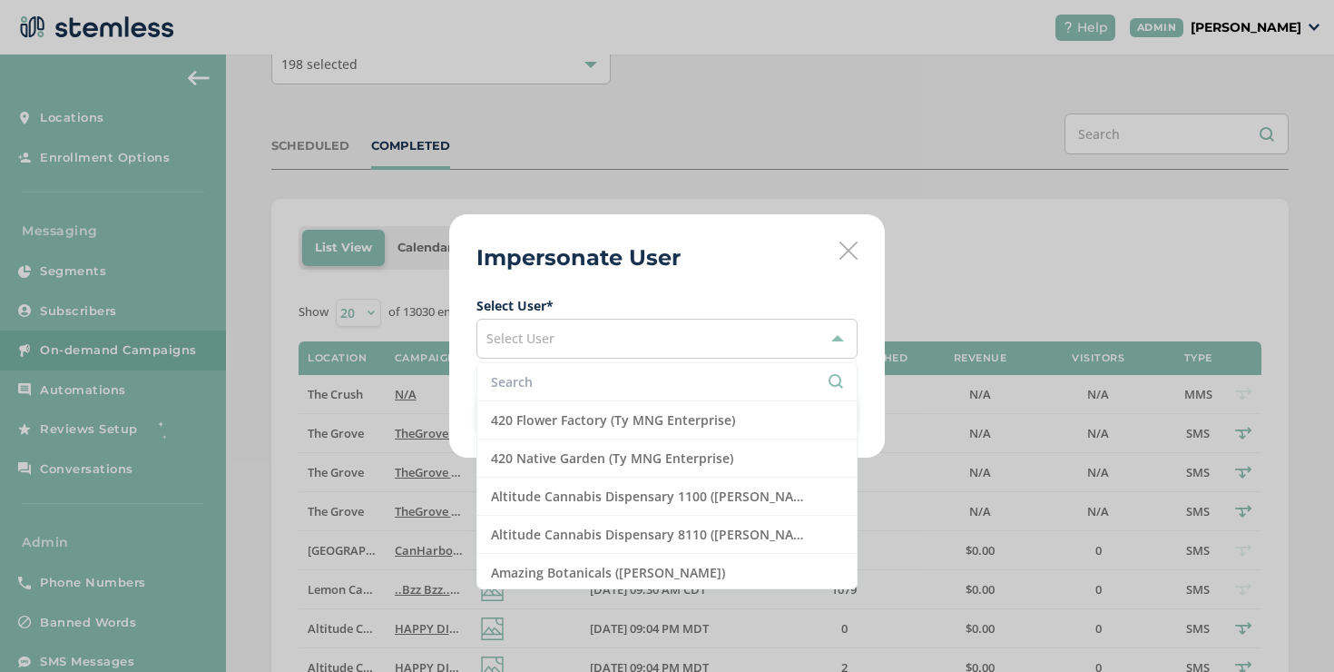
click at [548, 379] on input "text" at bounding box center [667, 381] width 352 height 19
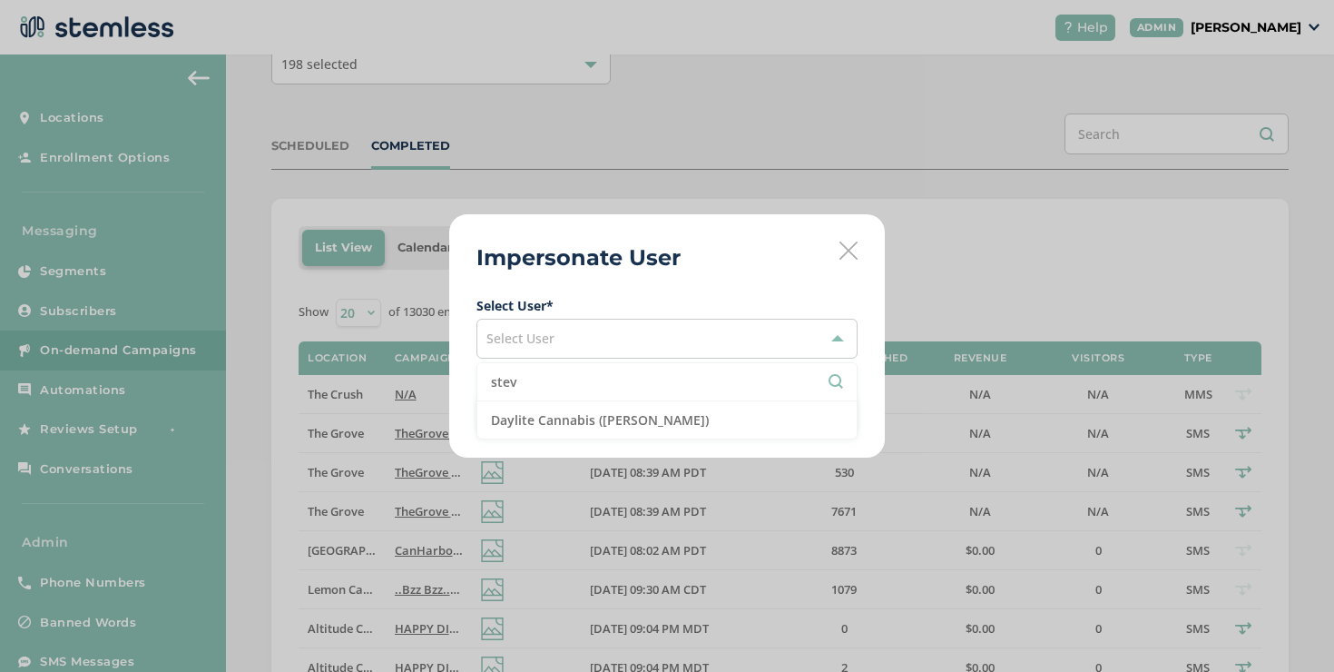
click at [594, 373] on input "stev" at bounding box center [667, 381] width 352 height 19
paste input "1760"
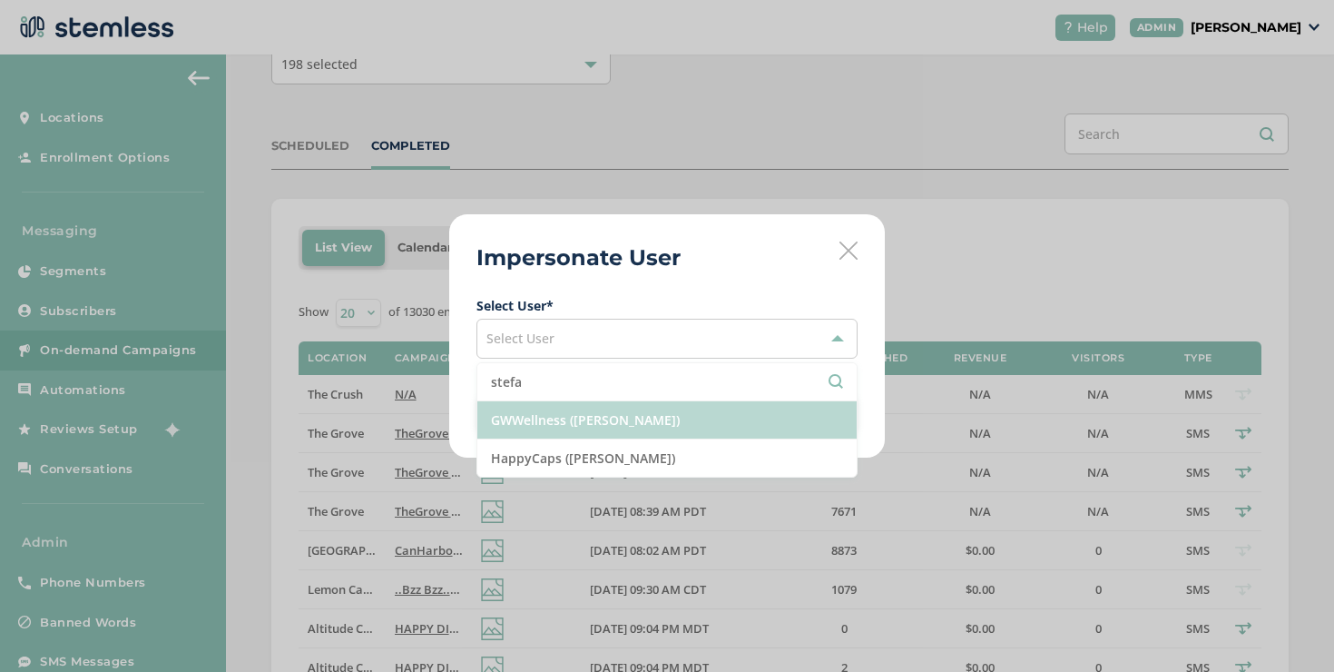
type input "stefa"
click at [551, 436] on li "GWWellness ([PERSON_NAME])" at bounding box center [666, 420] width 379 height 38
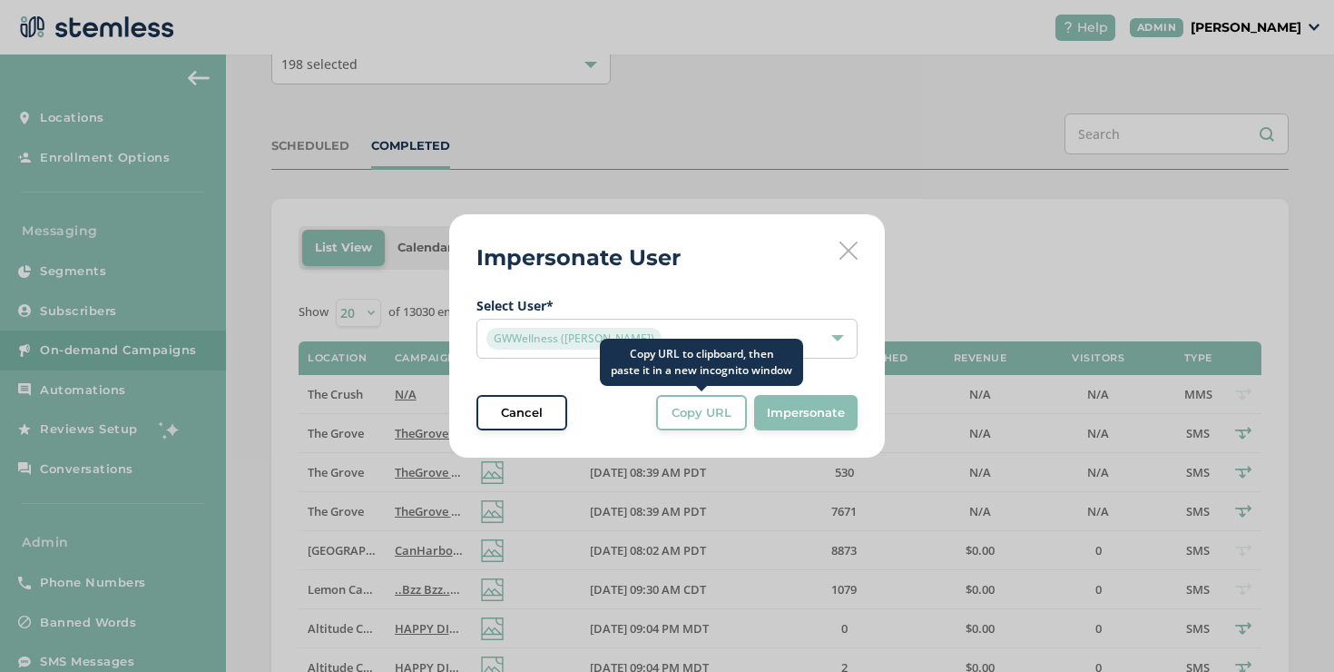
click at [708, 416] on span "Copy URL" at bounding box center [702, 413] width 60 height 18
